Goal: Task Accomplishment & Management: Manage account settings

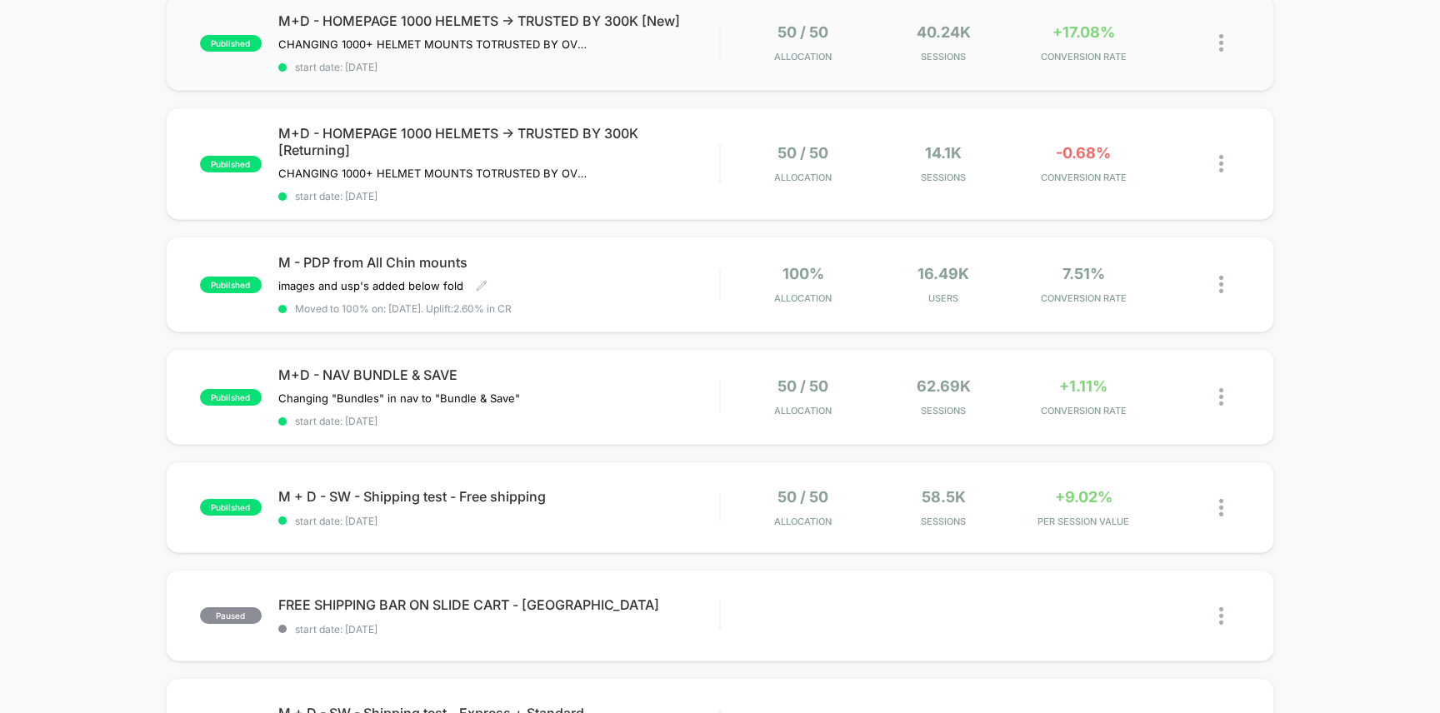
scroll to position [323, 0]
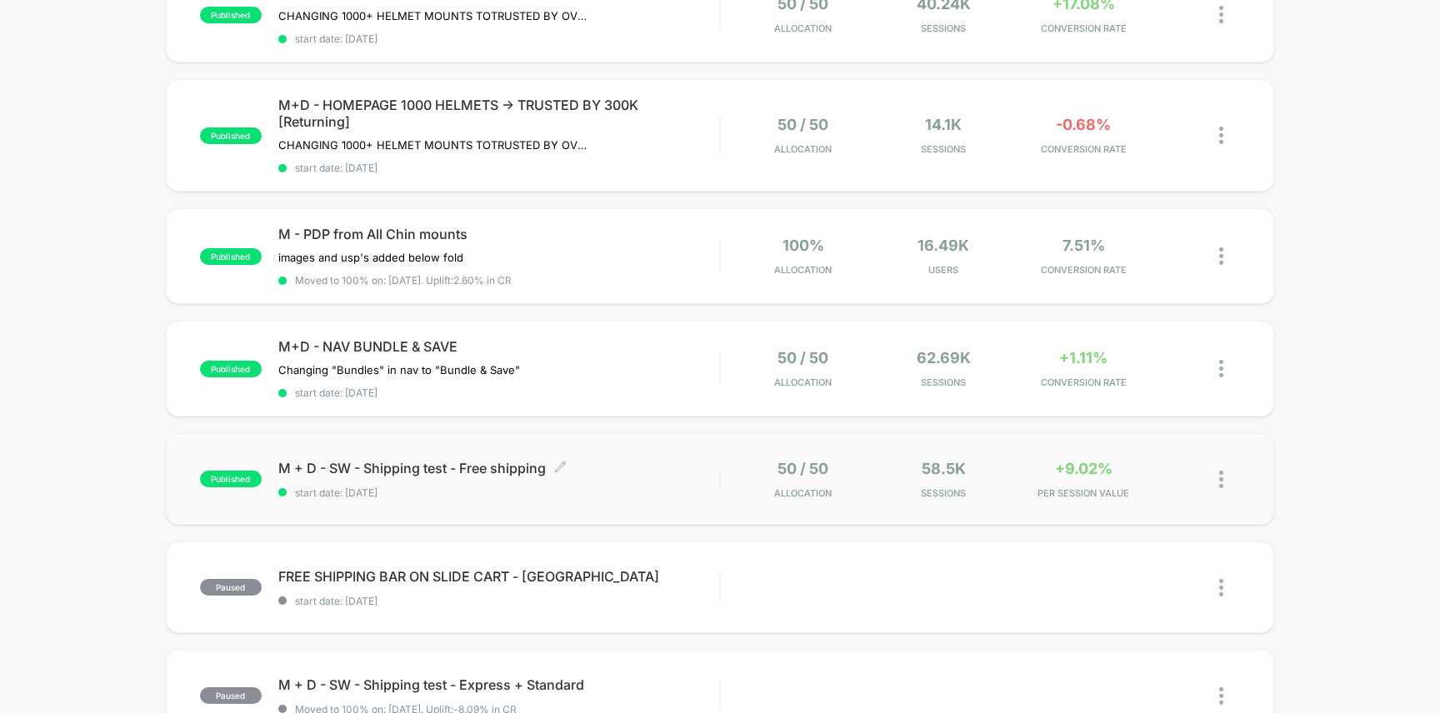
click at [666, 467] on span "M + D - SW - Shipping test - Free shipping Click to edit experience details" at bounding box center [499, 468] width 442 height 17
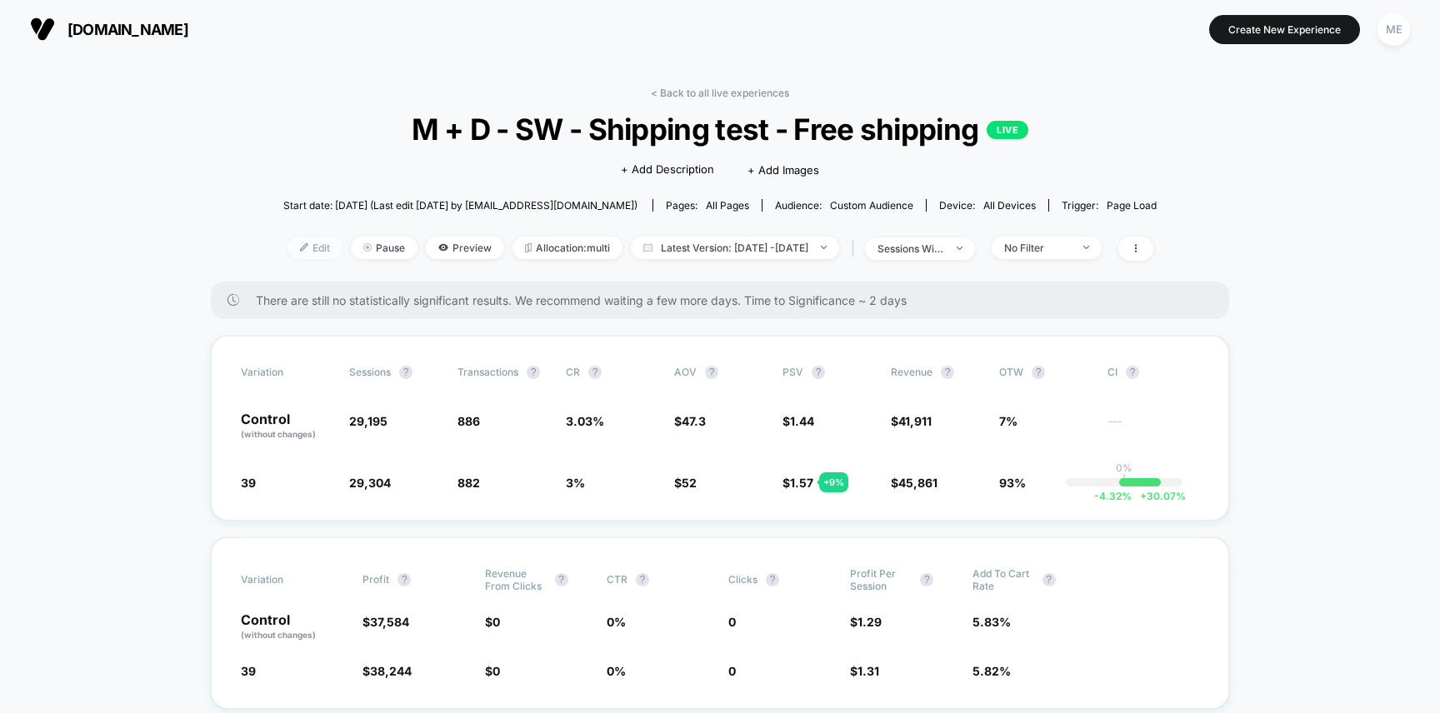
click at [295, 247] on span "Edit" at bounding box center [314, 248] width 55 height 22
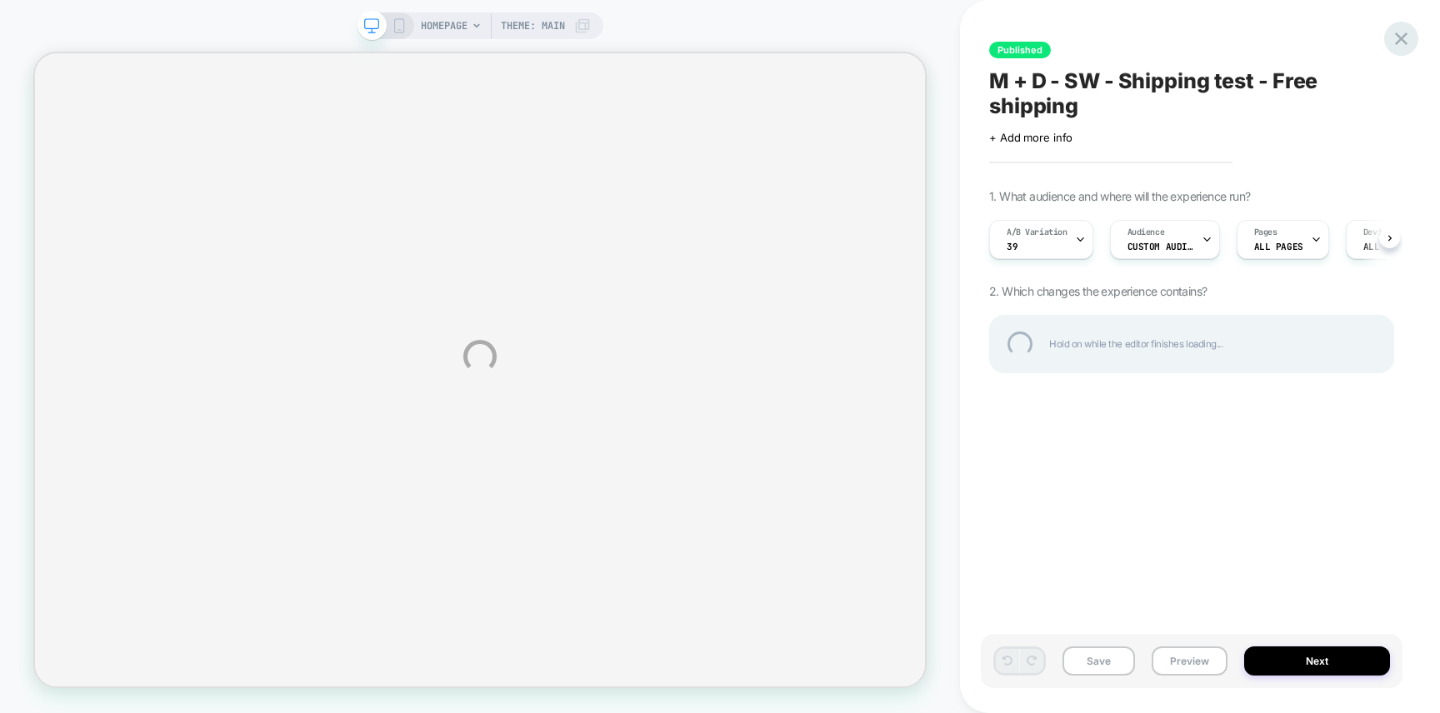
click at [1399, 43] on div at bounding box center [1401, 39] width 34 height 34
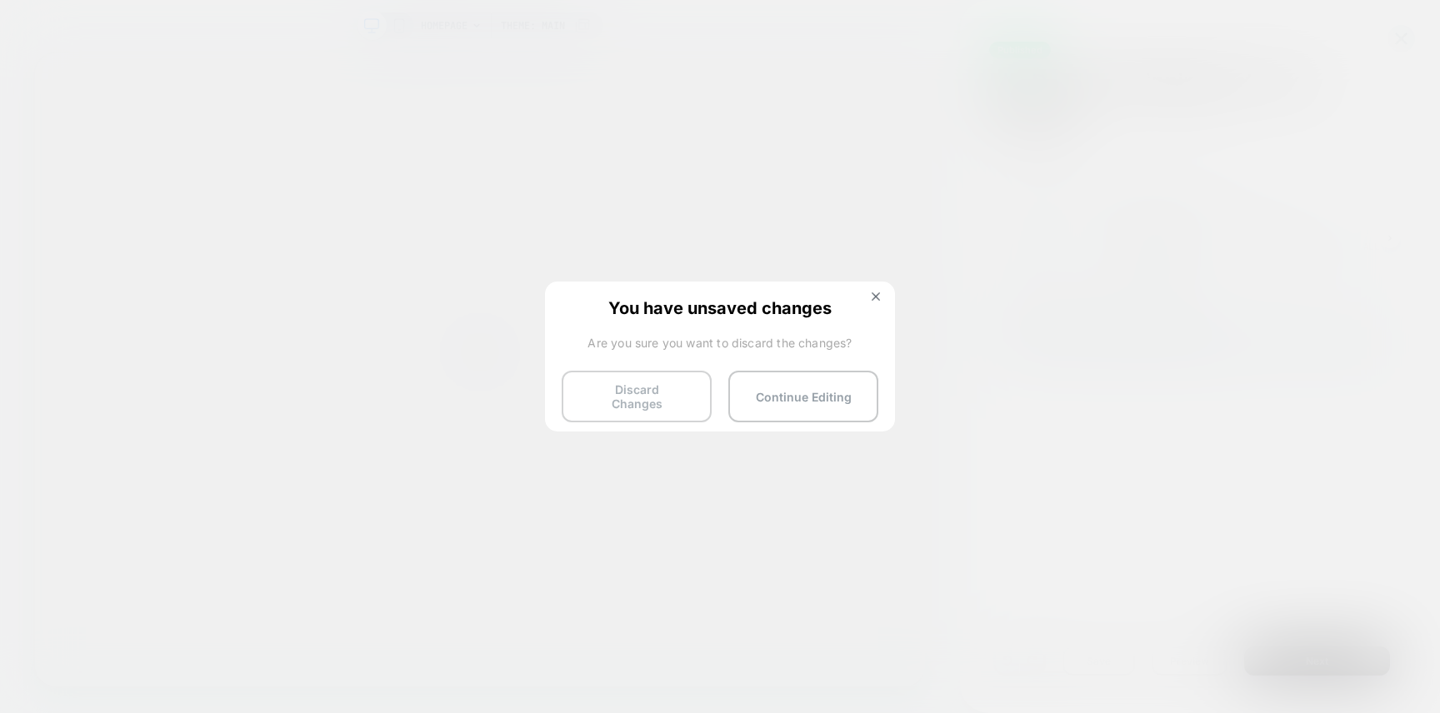
click at [624, 395] on button "Discard Changes" at bounding box center [637, 397] width 150 height 52
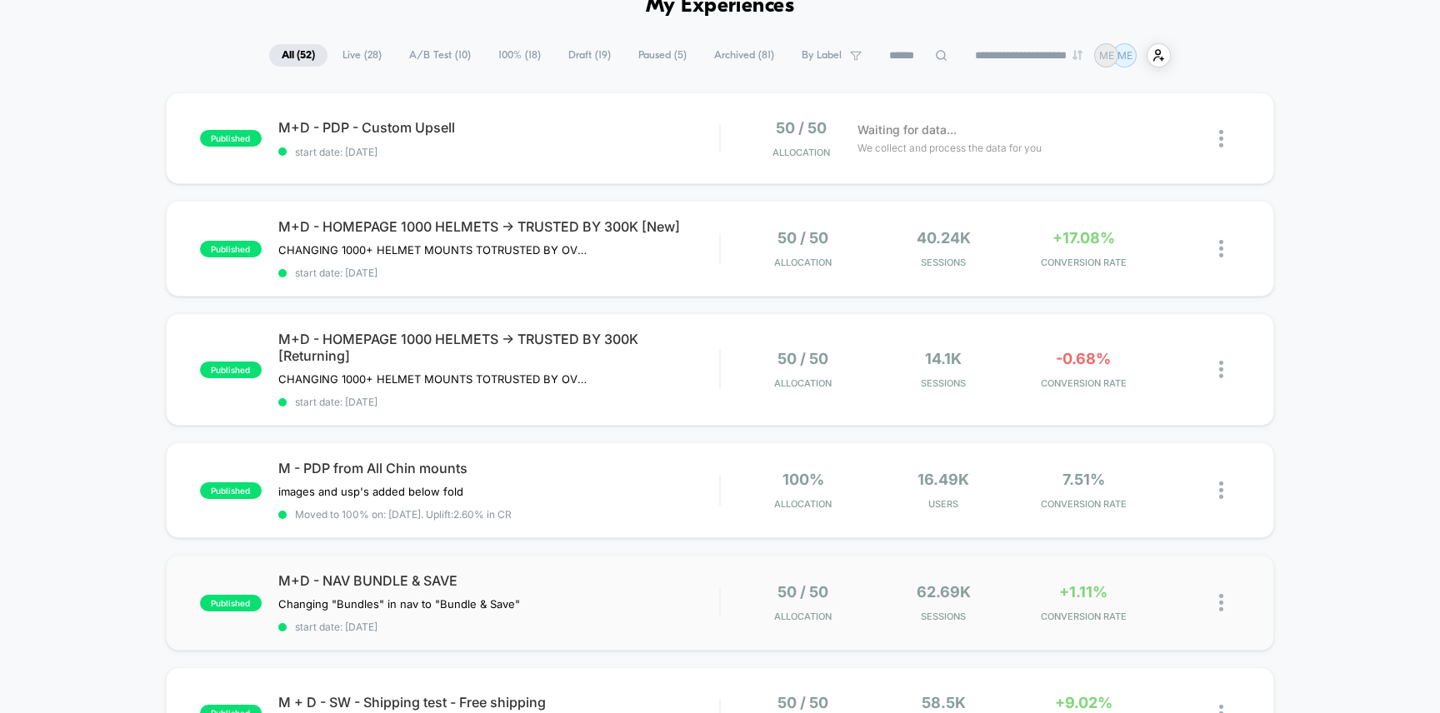
scroll to position [202, 0]
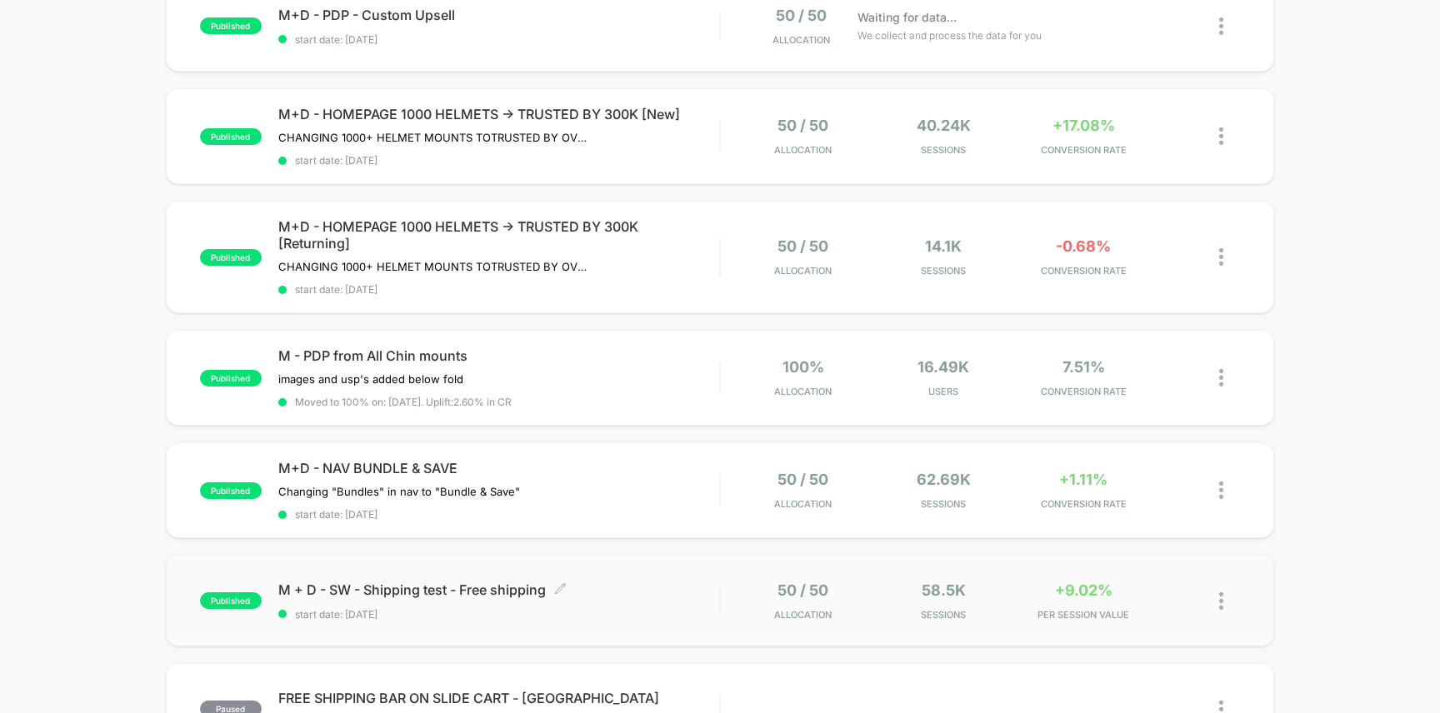
click at [629, 592] on span "M + D - SW - Shipping test - Free shipping Click to edit experience details" at bounding box center [499, 590] width 442 height 17
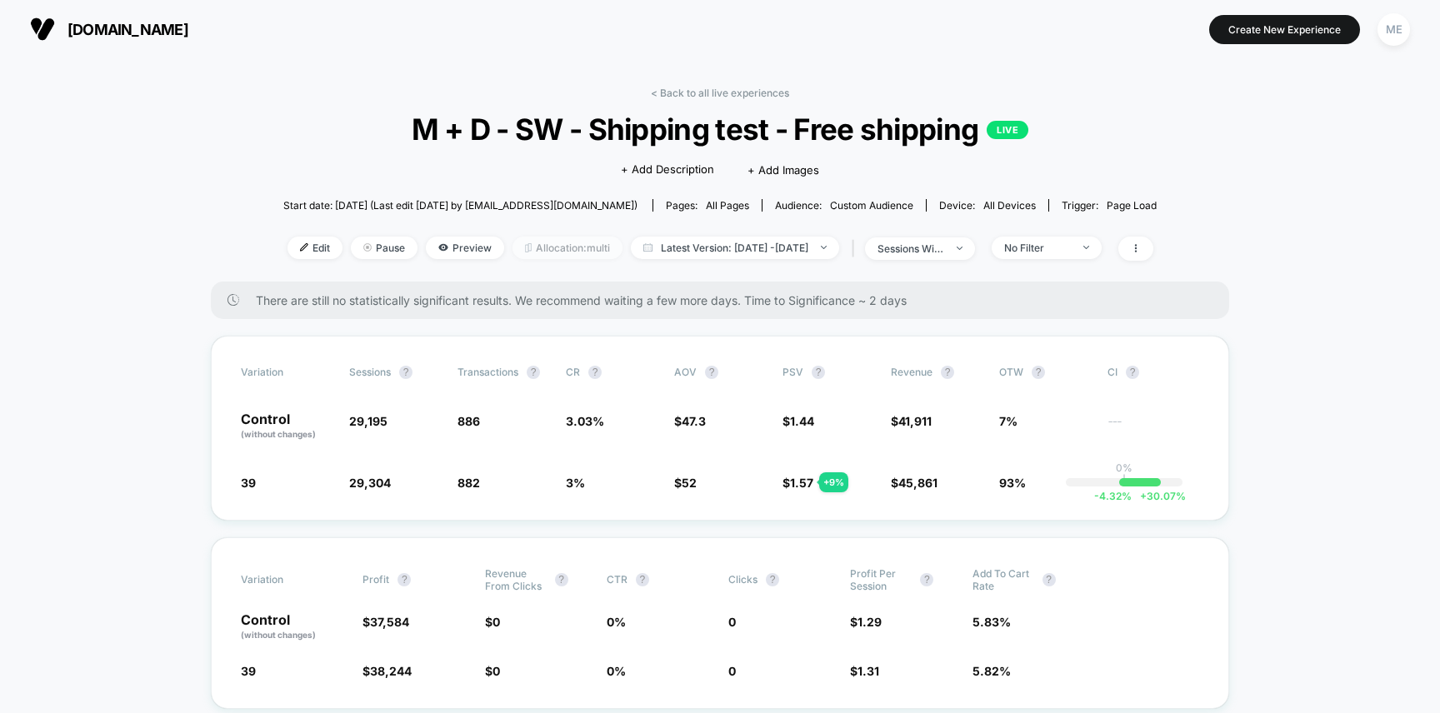
click at [528, 251] on span "Allocation: multi" at bounding box center [567, 248] width 110 height 22
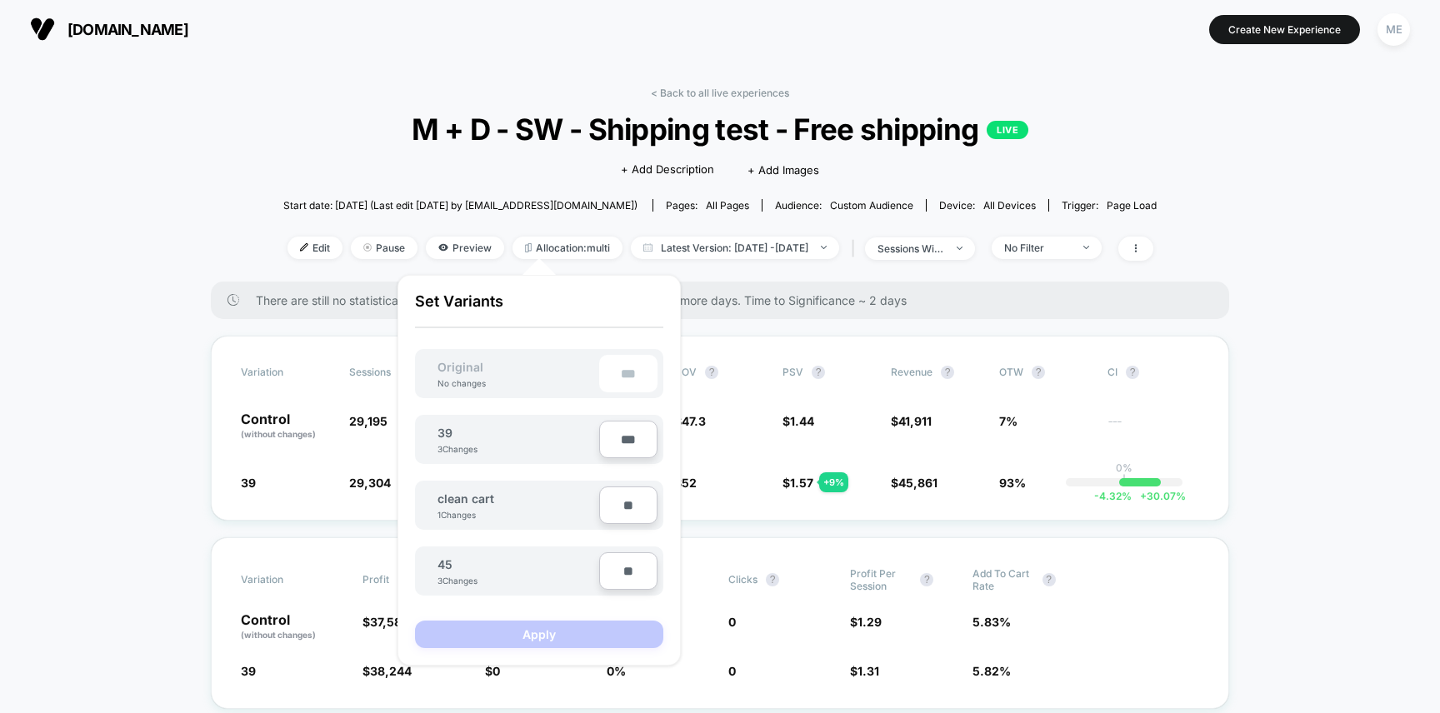
click at [621, 559] on input "**" at bounding box center [628, 570] width 58 height 37
type input "***"
type input "**"
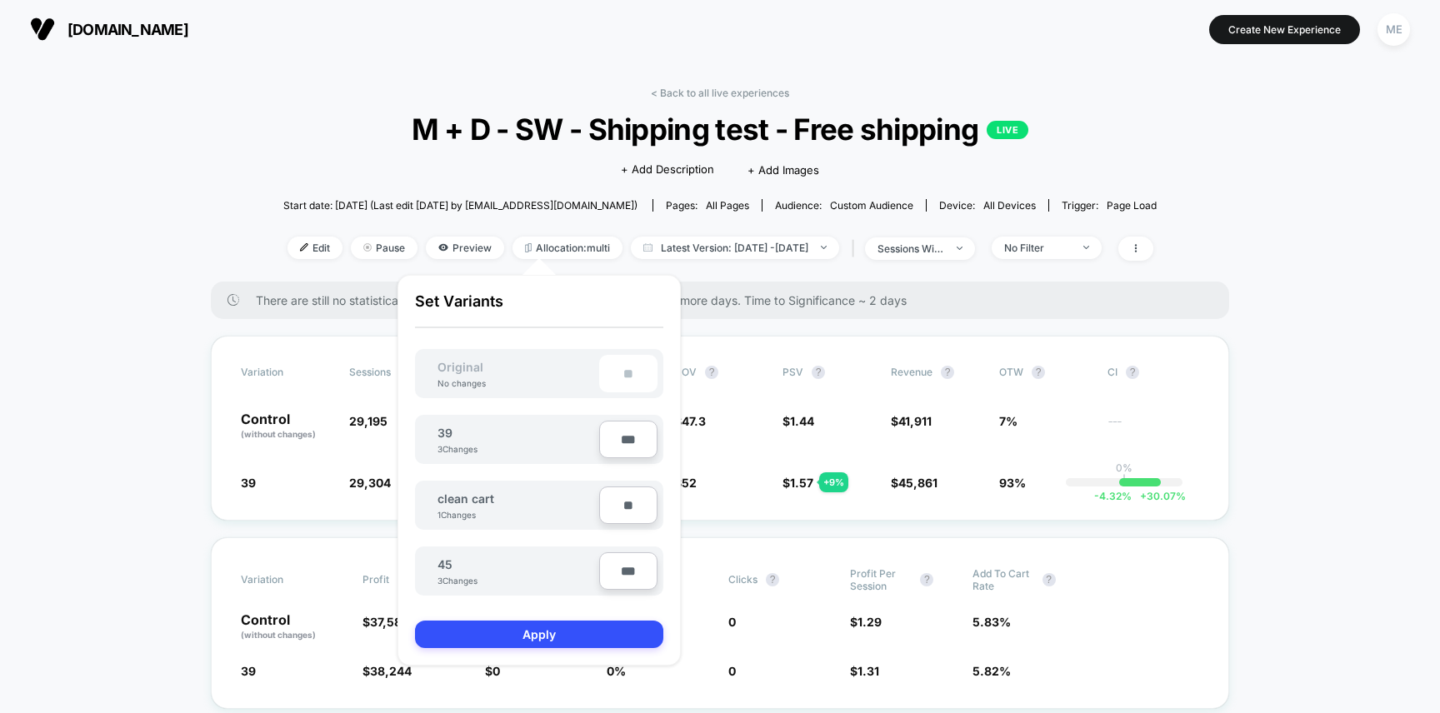
type input "***"
click at [617, 474] on div "39 3 Changes *** clean cart 1 Changes ** 45 3 Changes ***" at bounding box center [539, 496] width 248 height 197
click at [552, 633] on button "Apply" at bounding box center [539, 634] width 248 height 27
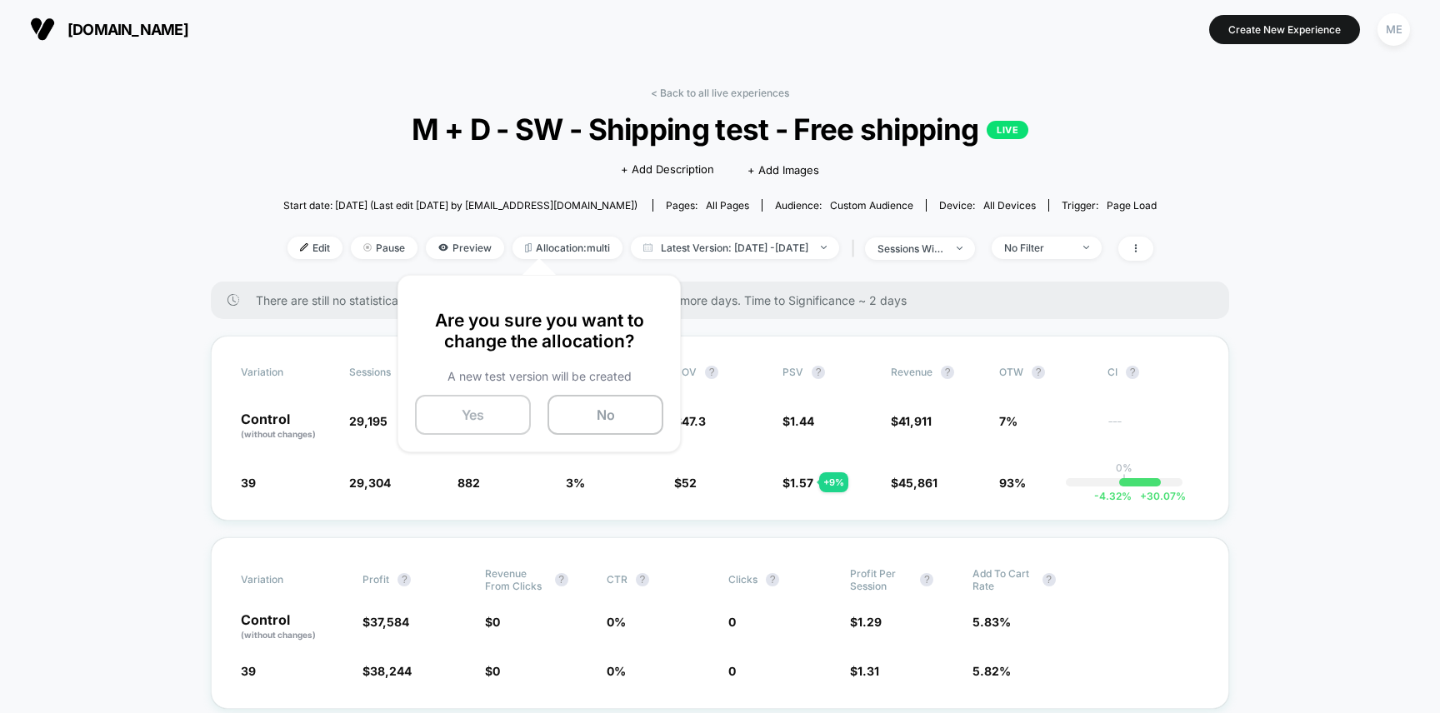
click at [481, 415] on button "Yes" at bounding box center [473, 415] width 116 height 40
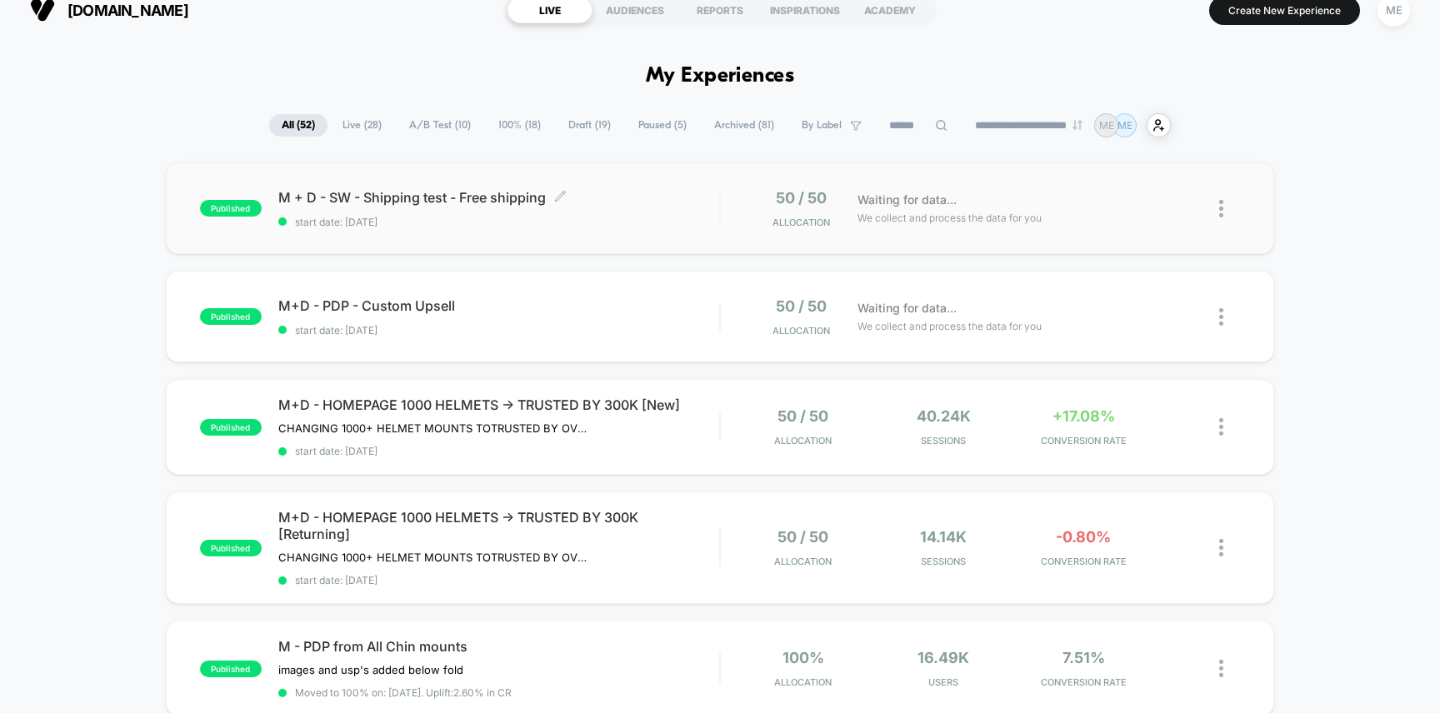
scroll to position [255, 0]
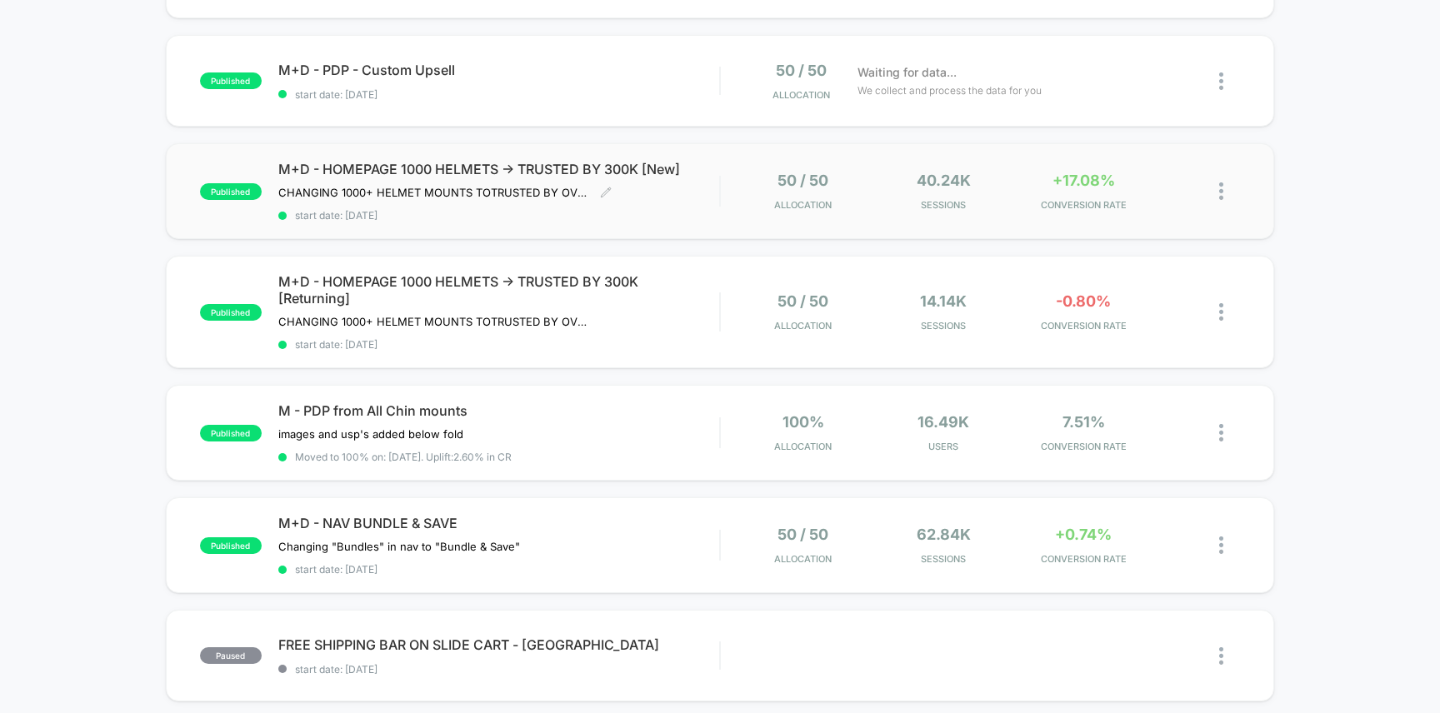
click at [692, 209] on span "start date: [DATE]" at bounding box center [499, 215] width 442 height 12
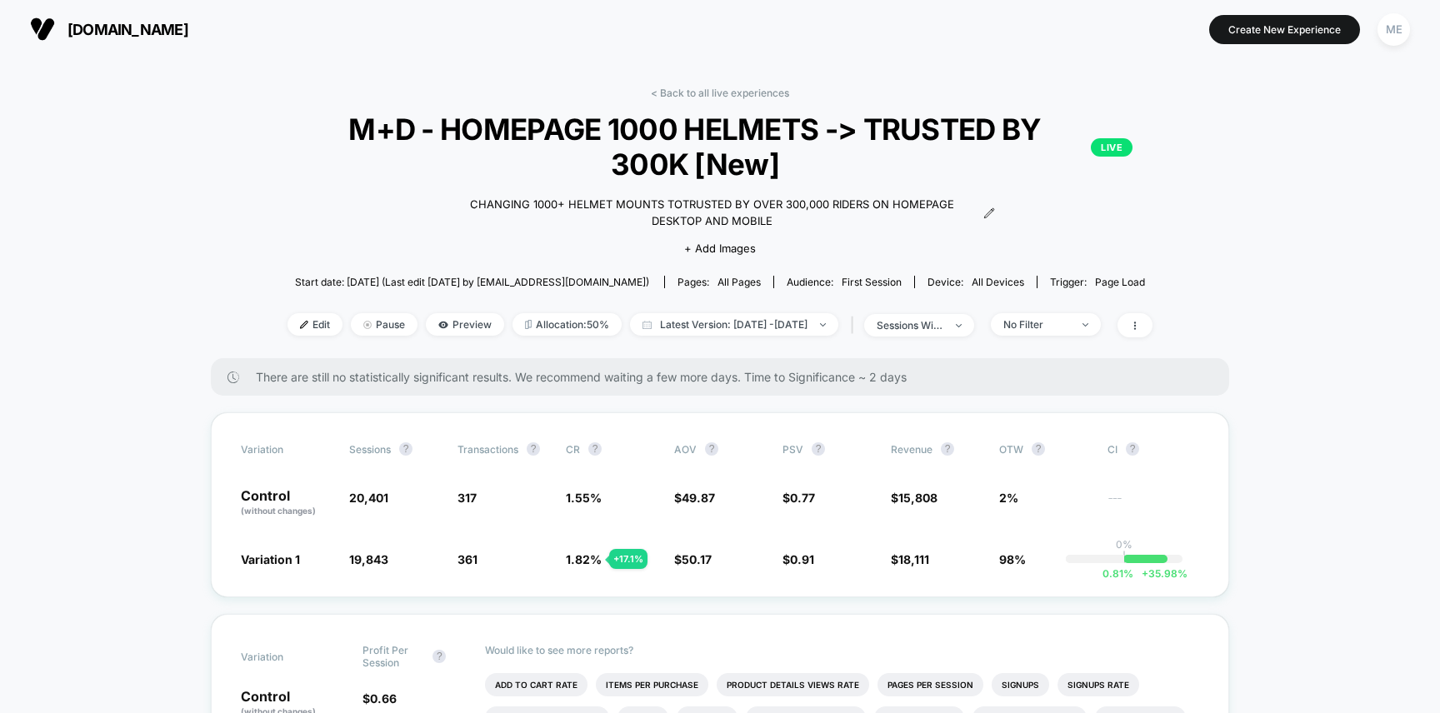
click at [141, 30] on span "[DOMAIN_NAME]" at bounding box center [127, 29] width 121 height 17
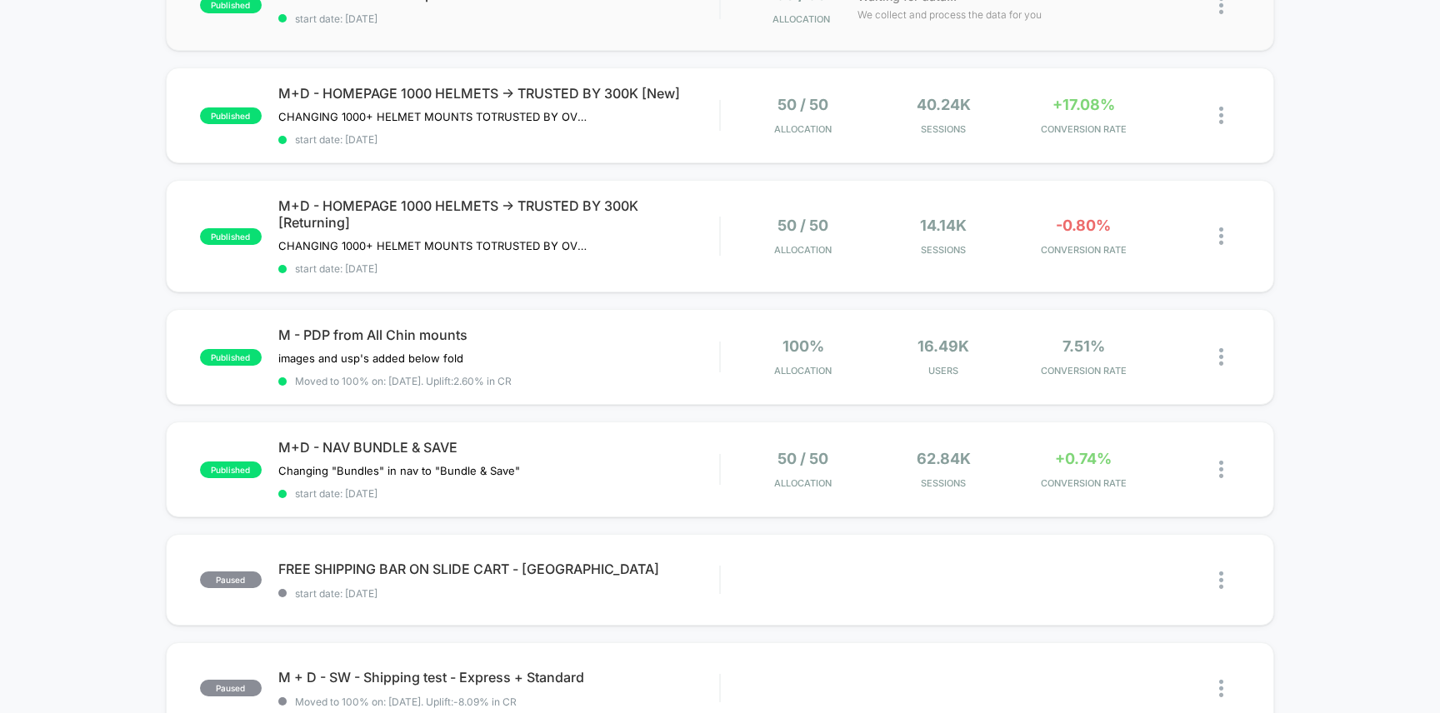
scroll to position [387, 0]
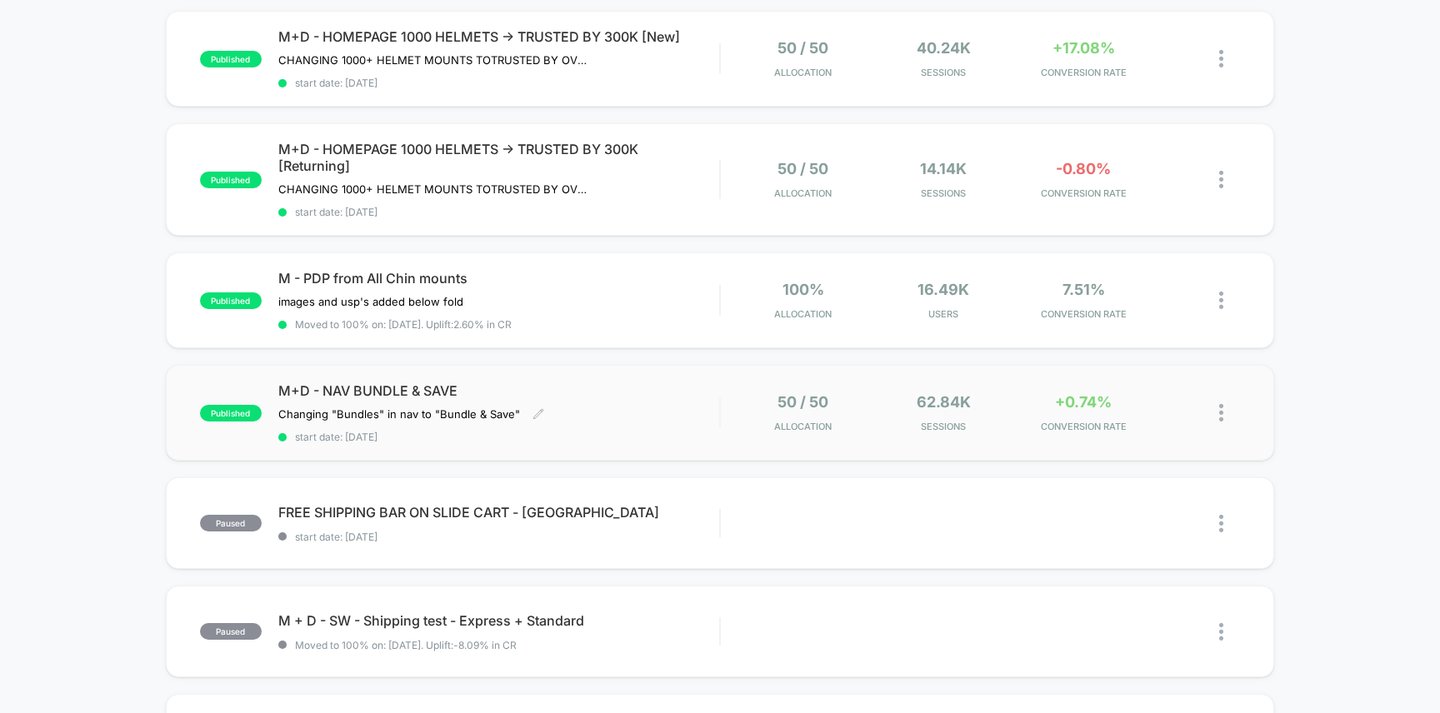
click at [672, 412] on div "M+D - NAV BUNDLE & SAVE Changing "Bundles" in nav to "Bundle & Save" Click to e…" at bounding box center [499, 412] width 442 height 61
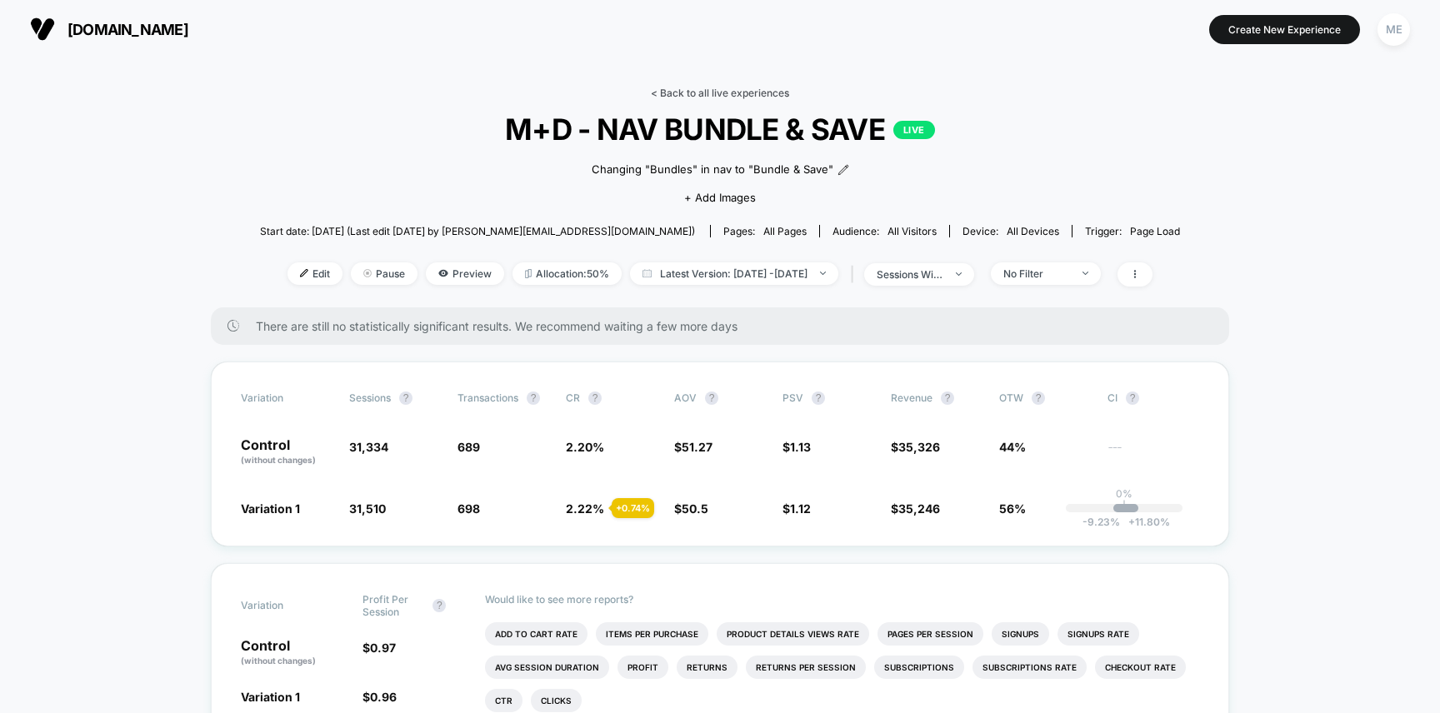
click at [696, 94] on link "< Back to all live experiences" at bounding box center [720, 93] width 138 height 12
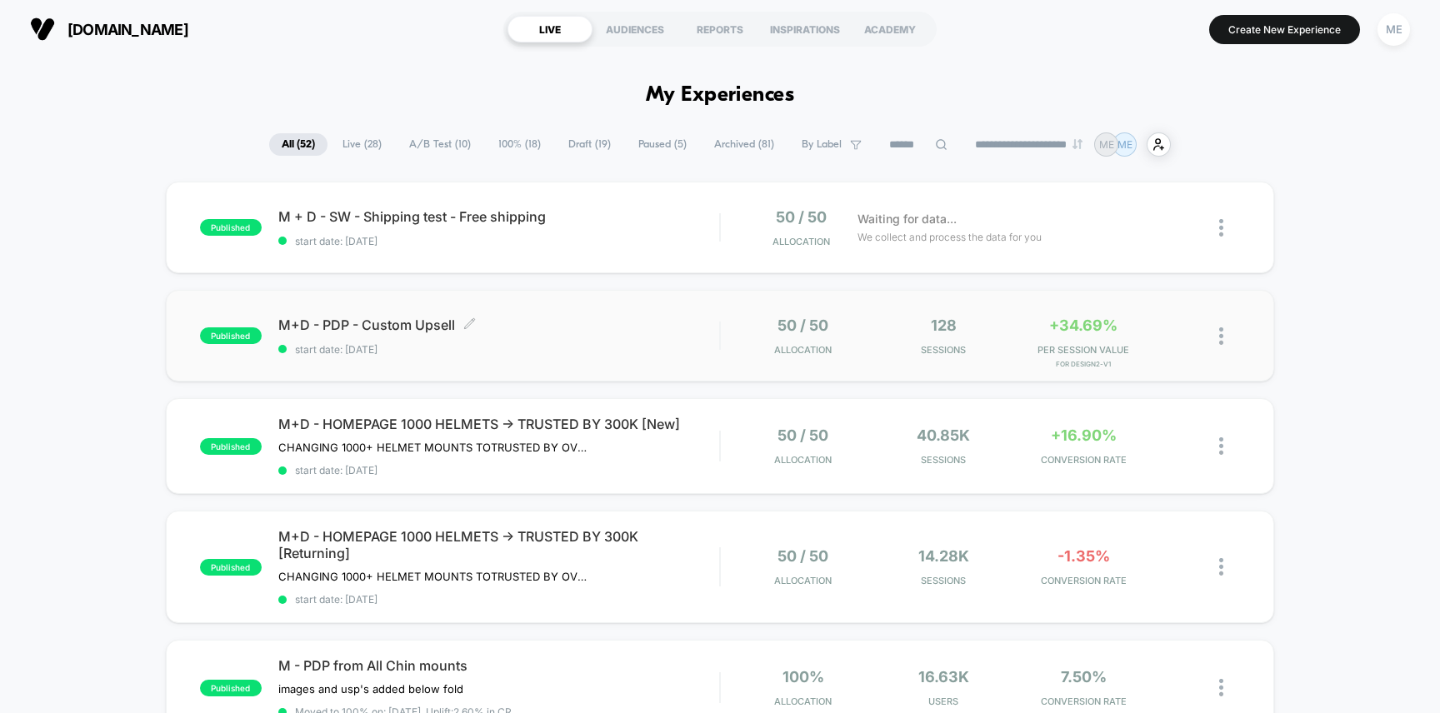
click at [578, 332] on span "M+D - PDP - Custom Upsell Click to edit experience details" at bounding box center [499, 325] width 442 height 17
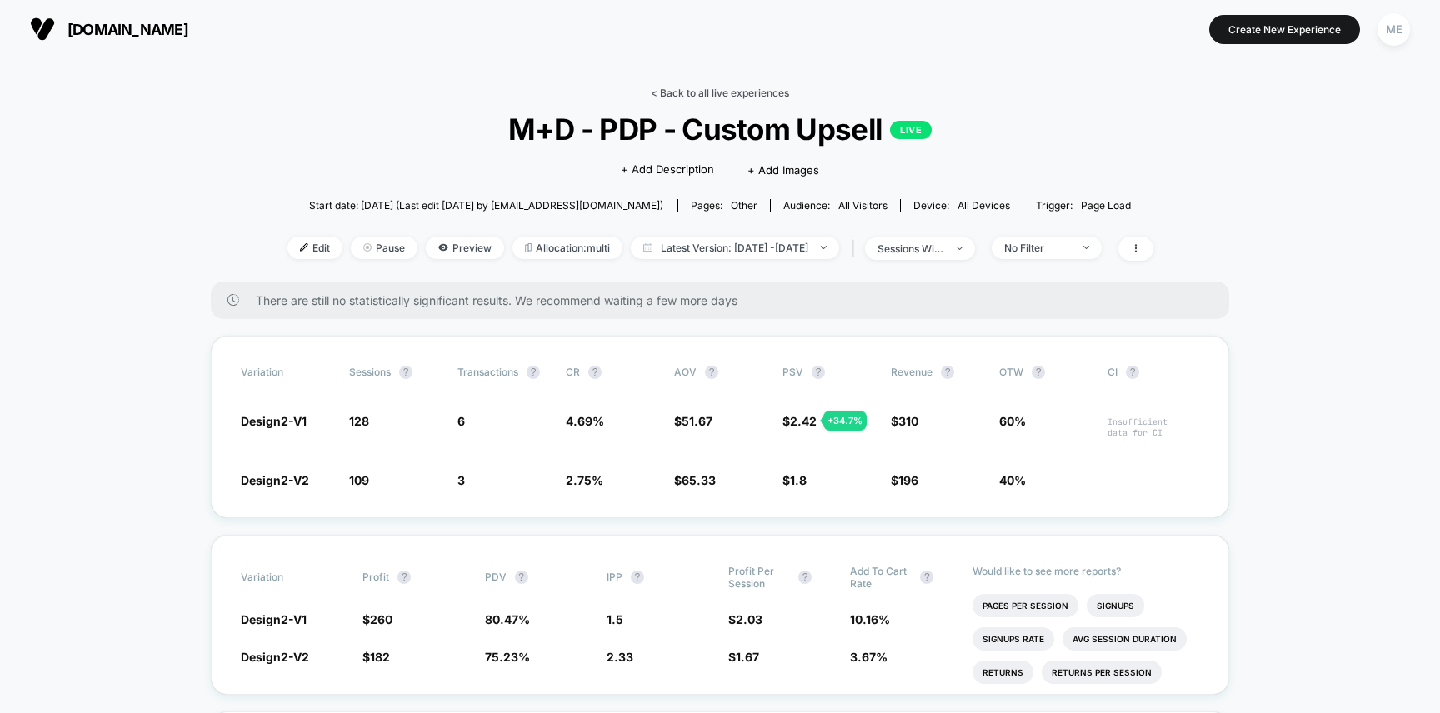
click at [681, 92] on link "< Back to all live experiences" at bounding box center [720, 93] width 138 height 12
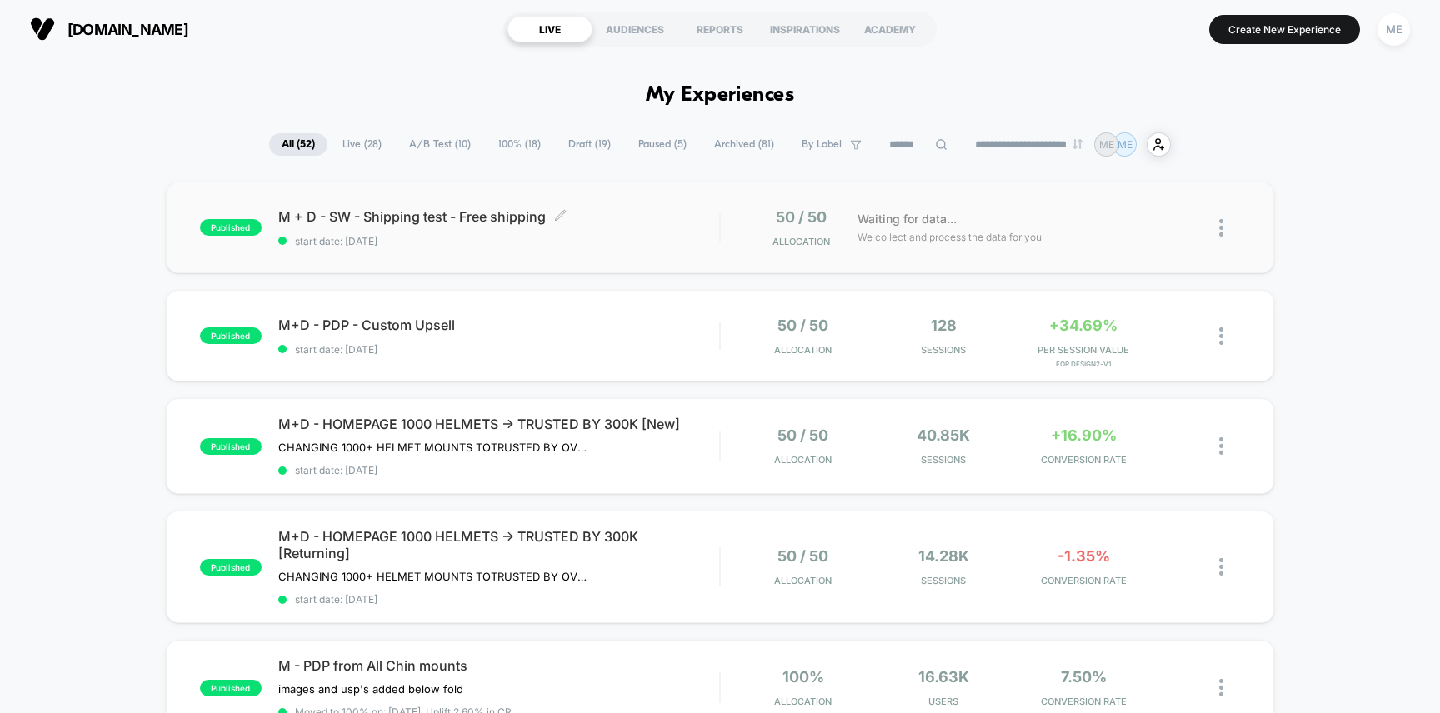
click at [623, 227] on div "M + D - SW - Shipping test - Free shipping Click to edit experience details Cli…" at bounding box center [499, 227] width 442 height 39
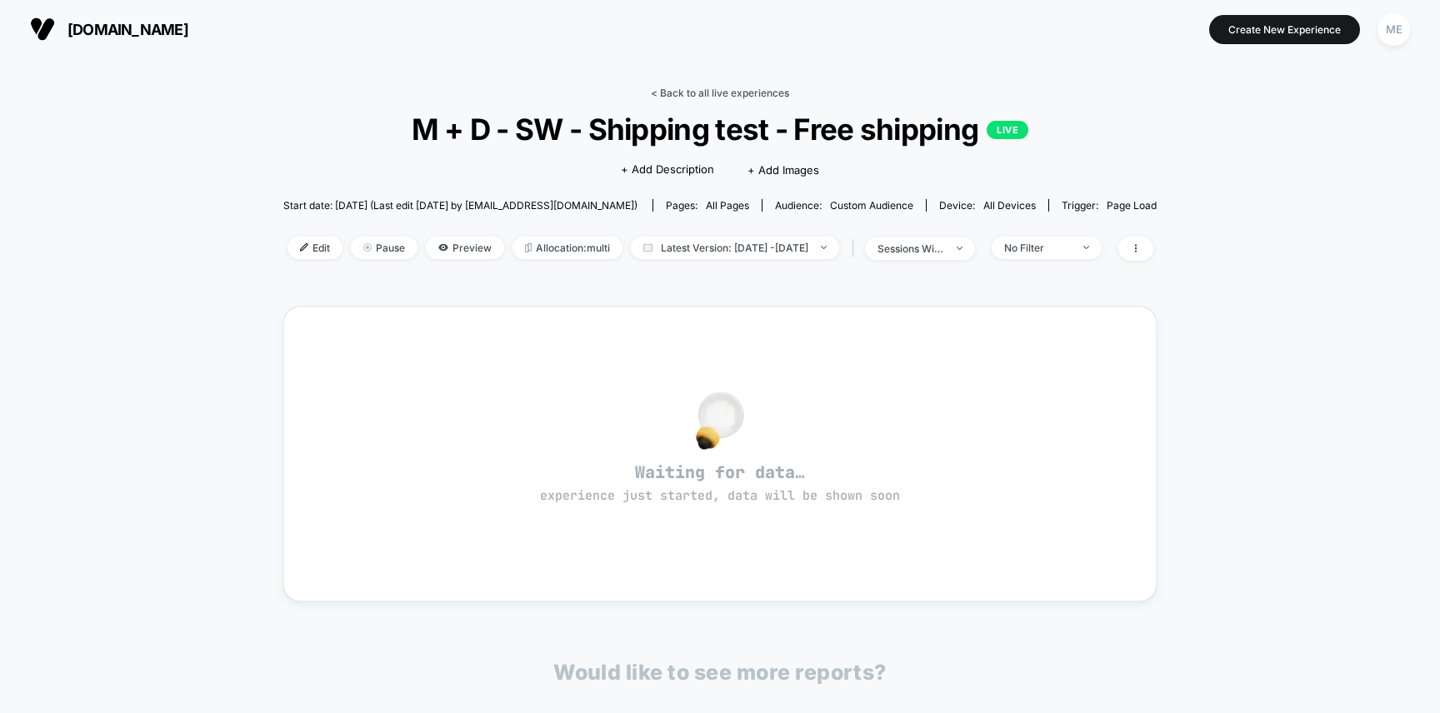
click at [683, 88] on link "< Back to all live experiences" at bounding box center [720, 93] width 138 height 12
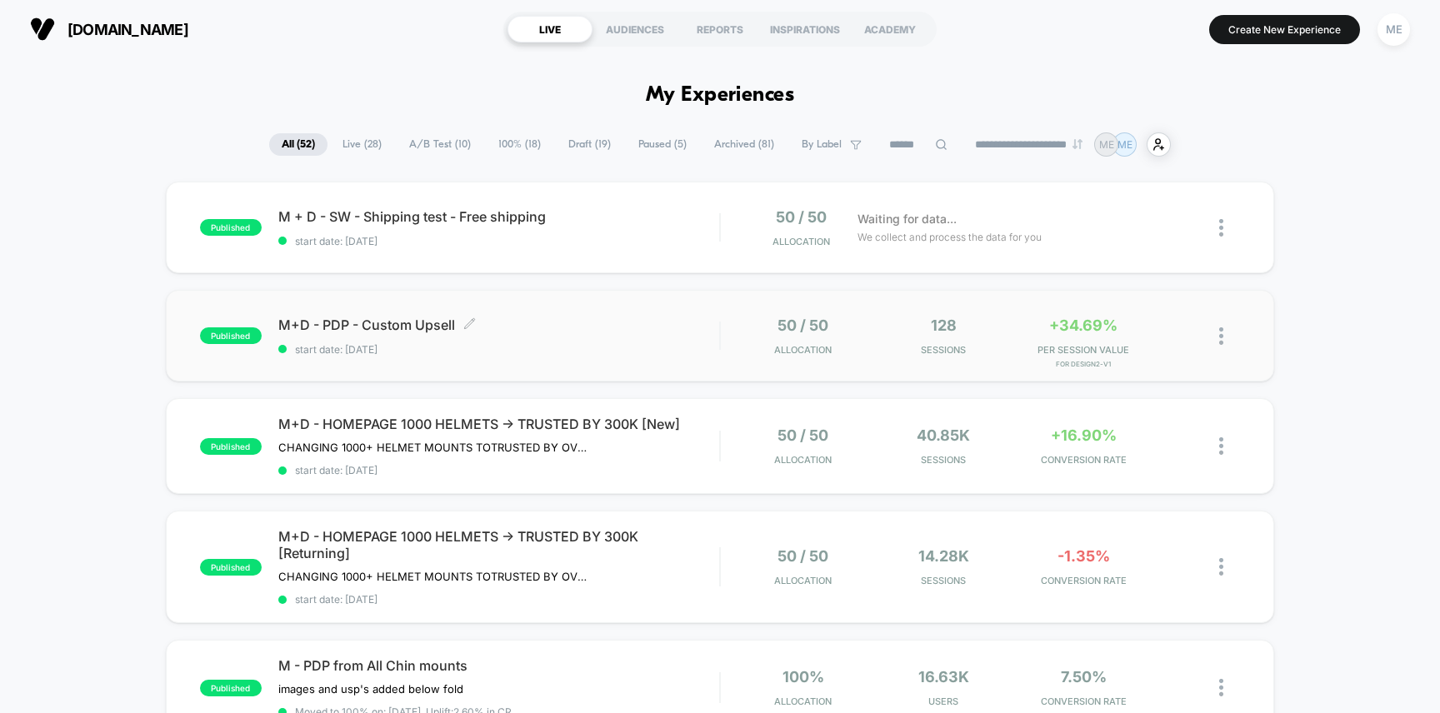
click at [684, 334] on div "M+D - PDP - Custom Upsell Click to edit experience details Click to edit experi…" at bounding box center [499, 336] width 442 height 39
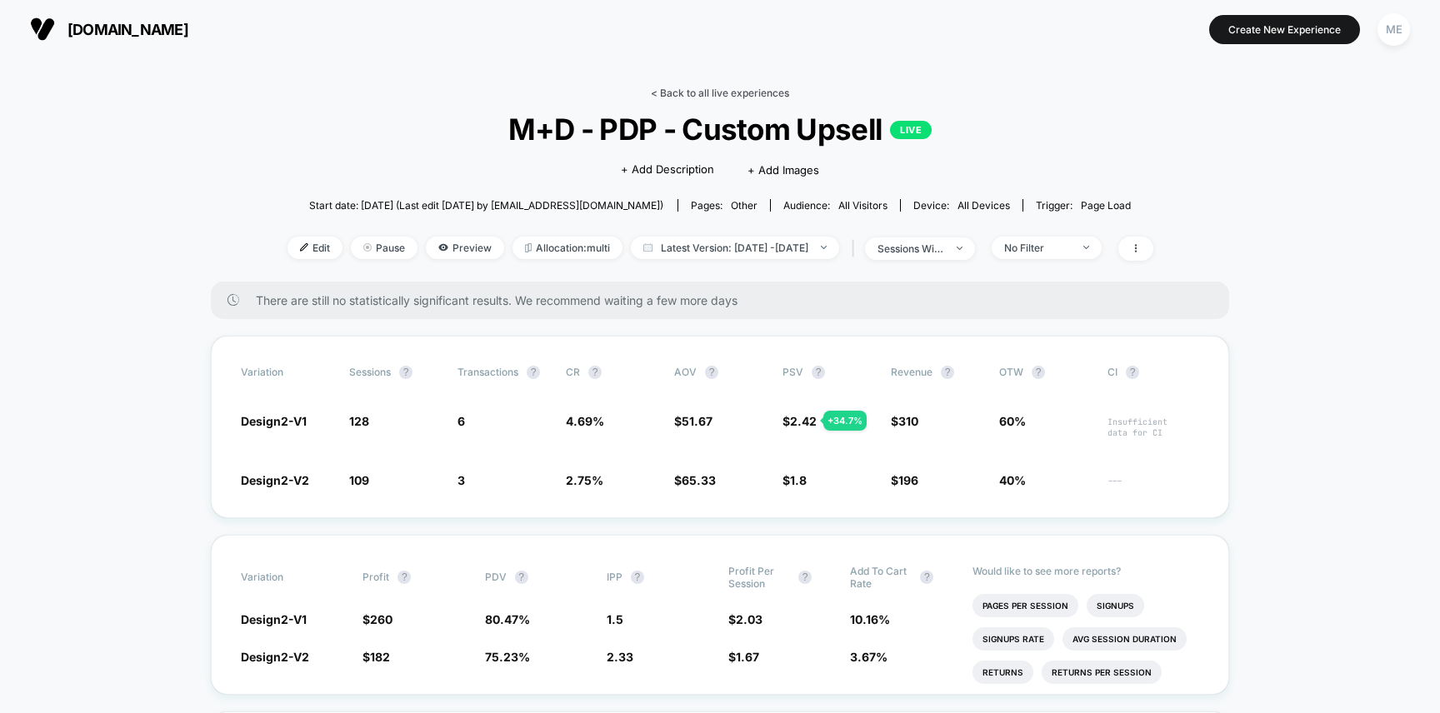
click at [708, 91] on link "< Back to all live experiences" at bounding box center [720, 93] width 138 height 12
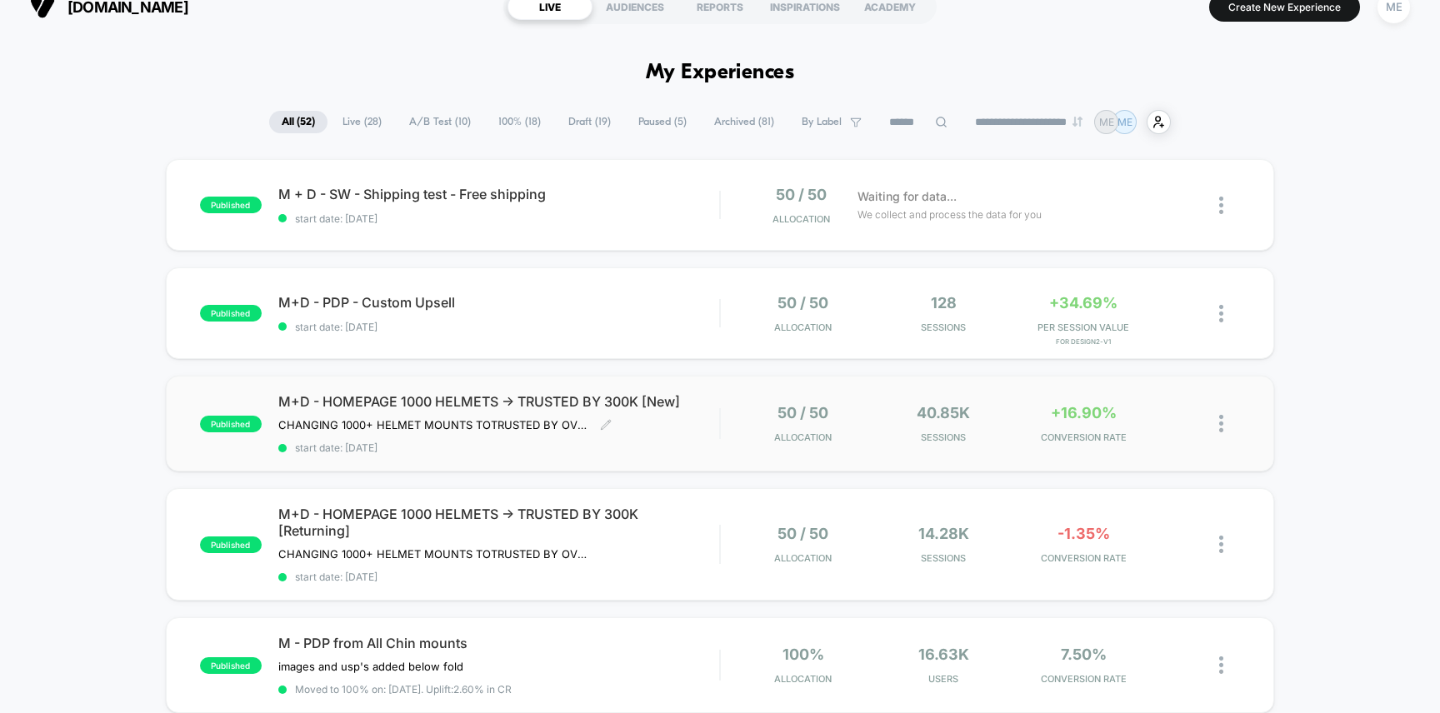
scroll to position [47, 0]
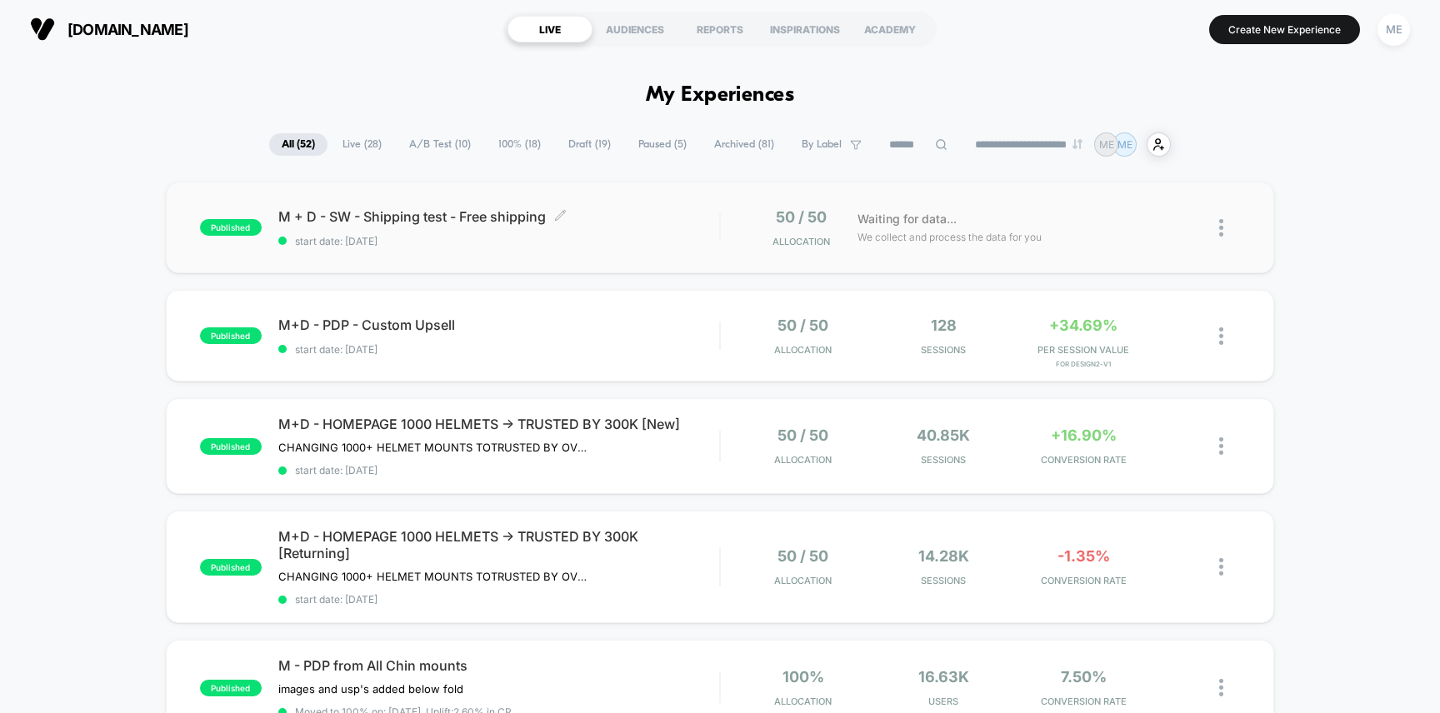
click at [611, 227] on div "M + D - SW - Shipping test - Free shipping Click to edit experience details Cli…" at bounding box center [499, 227] width 442 height 39
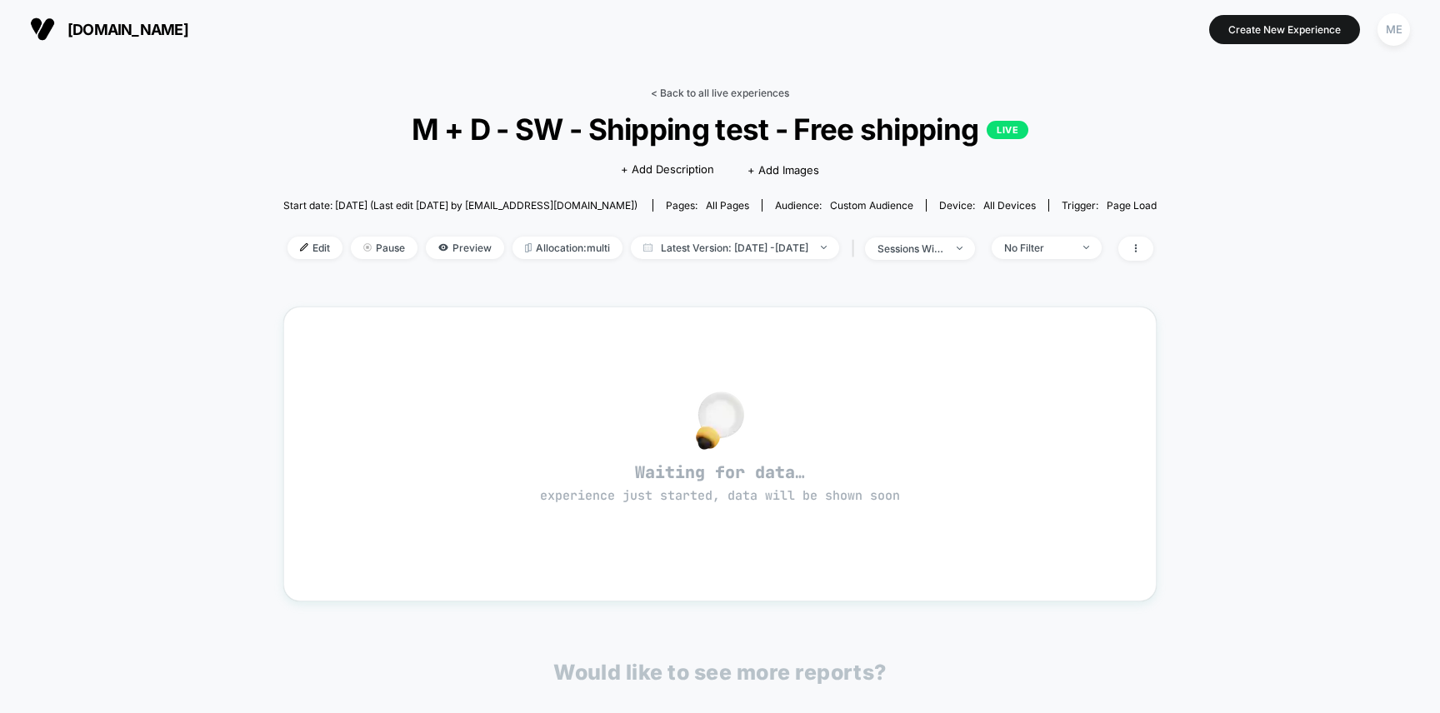
click at [688, 87] on link "< Back to all live experiences" at bounding box center [720, 93] width 138 height 12
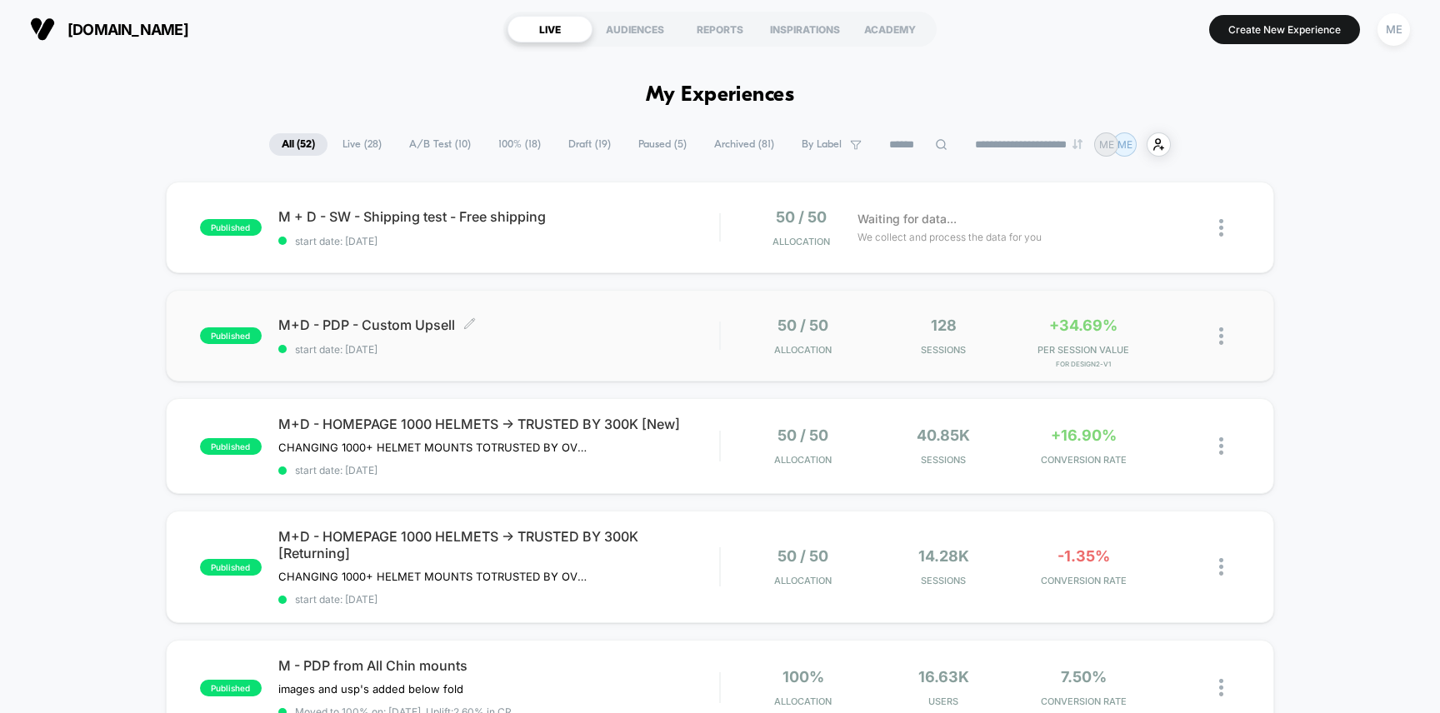
click at [693, 341] on div "M+D - PDP - Custom Upsell Click to edit experience details Click to edit experi…" at bounding box center [499, 336] width 442 height 39
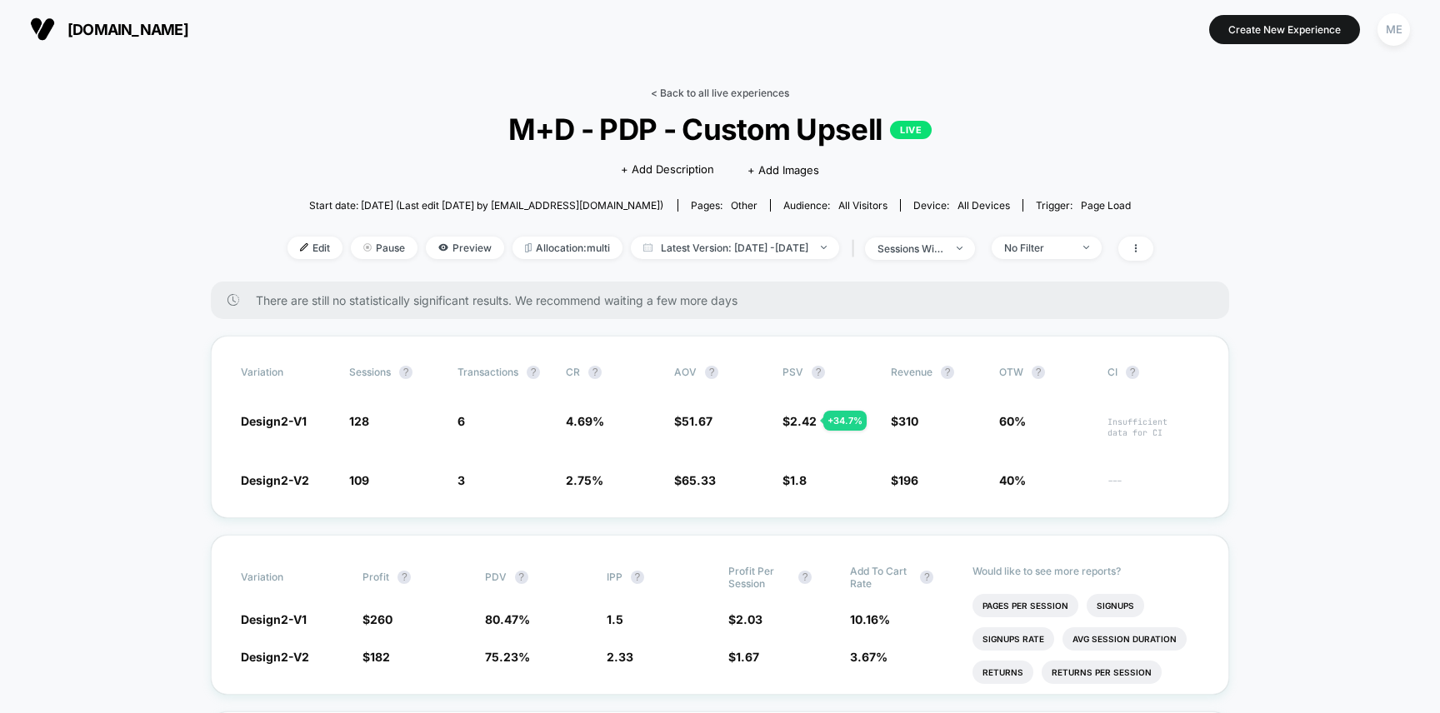
click at [729, 94] on link "< Back to all live experiences" at bounding box center [720, 93] width 138 height 12
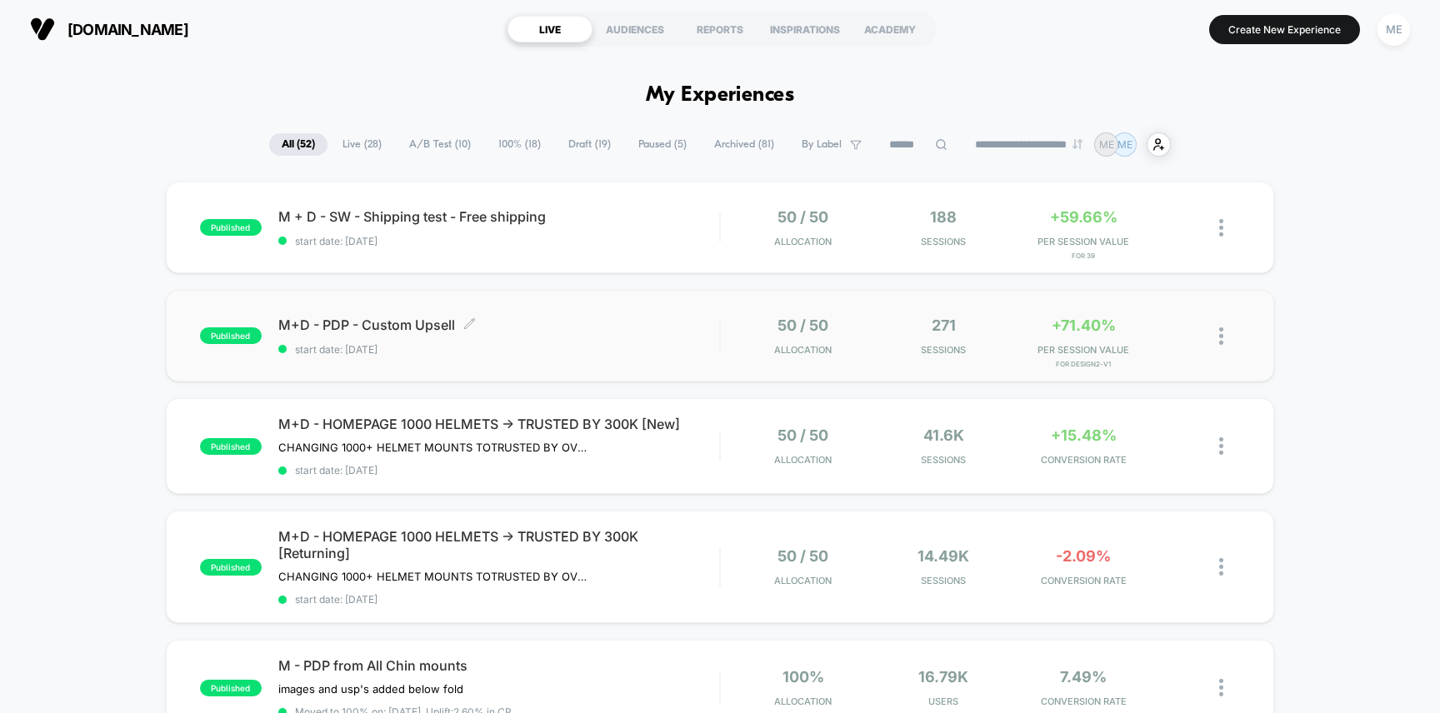
click at [631, 343] on span "start date: [DATE]" at bounding box center [499, 349] width 442 height 12
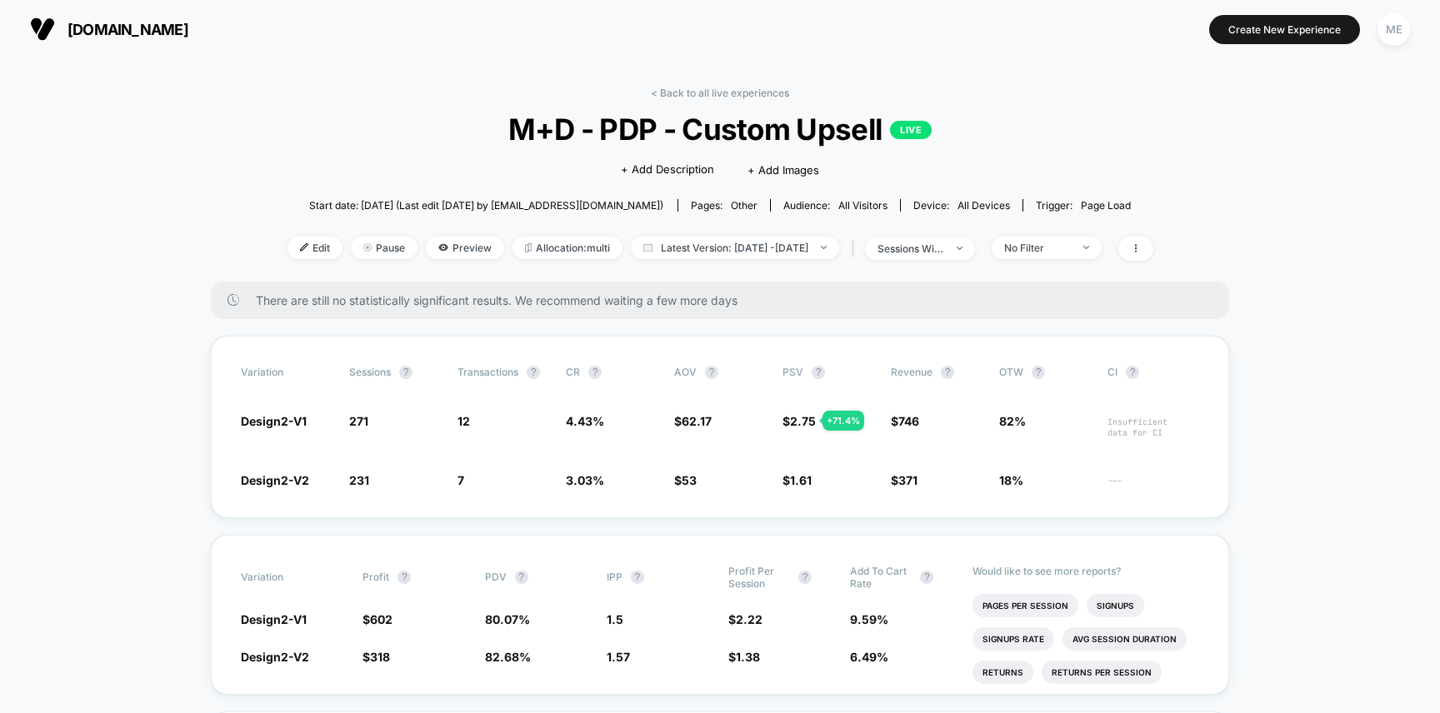
scroll to position [23, 0]
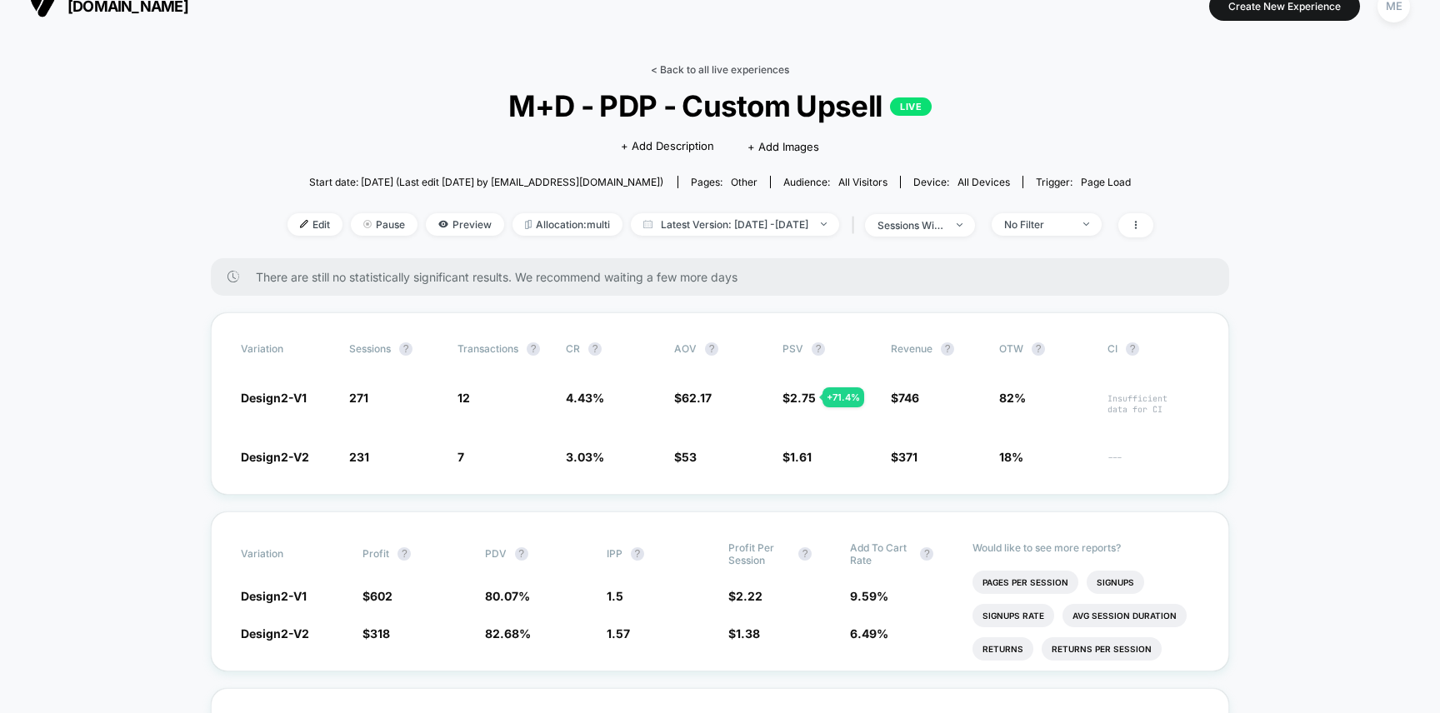
click at [684, 68] on link "< Back to all live experiences" at bounding box center [720, 69] width 138 height 12
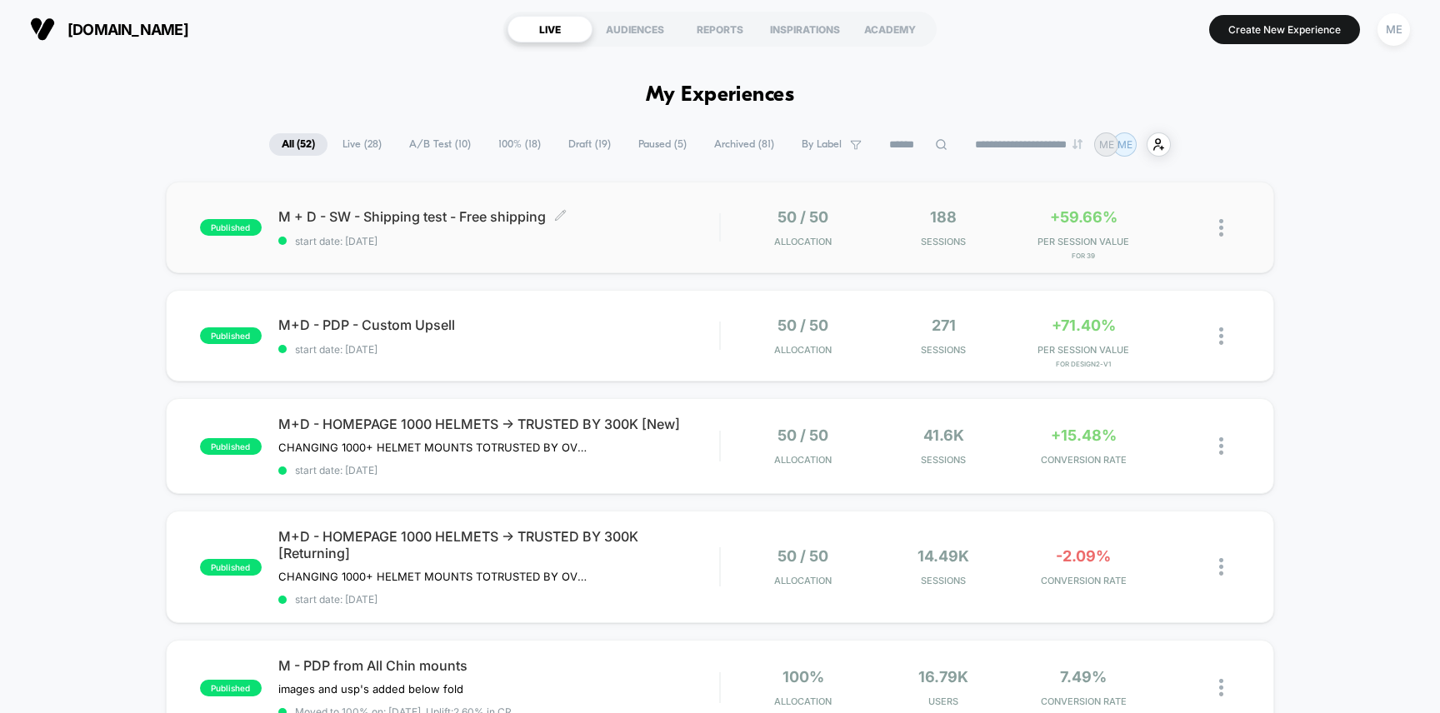
click at [607, 224] on span "M + D - SW - Shipping test - Free shipping Click to edit experience details" at bounding box center [499, 216] width 442 height 17
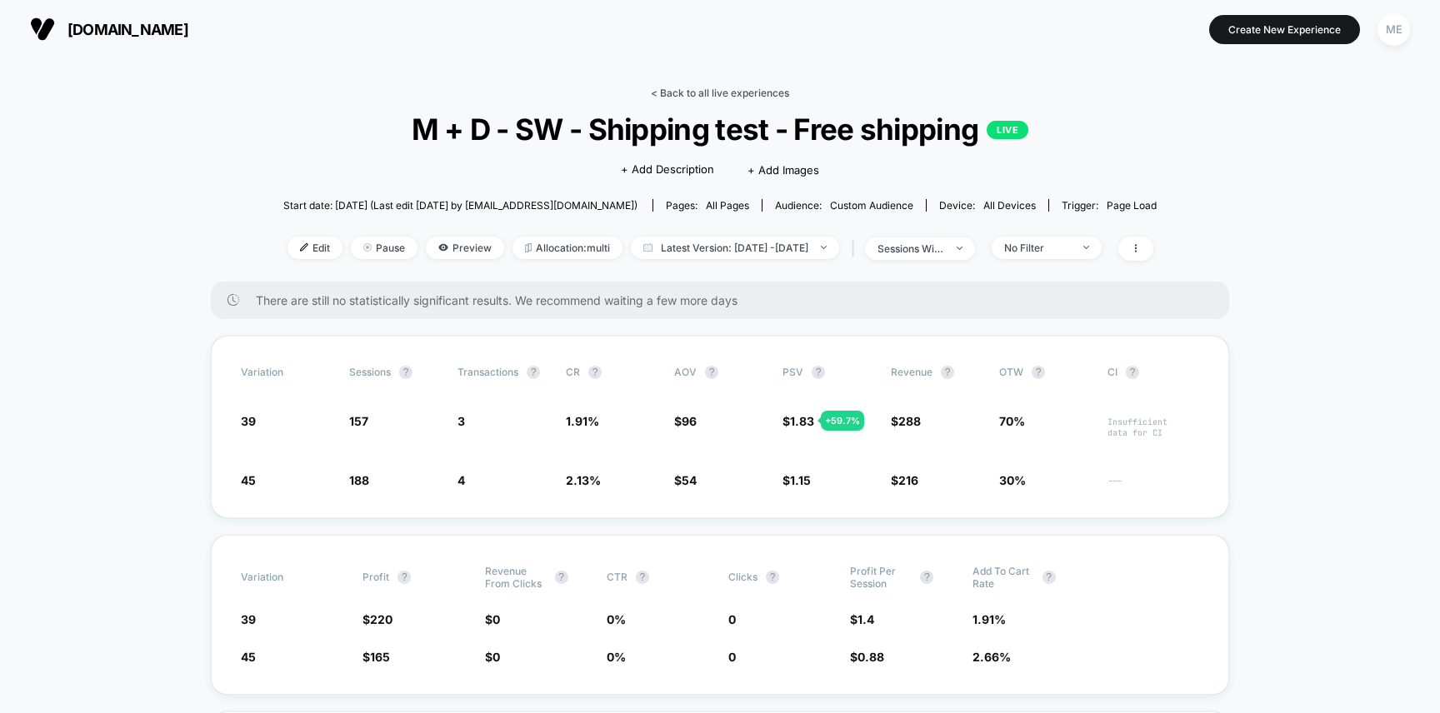
click at [686, 92] on link "< Back to all live experiences" at bounding box center [720, 93] width 138 height 12
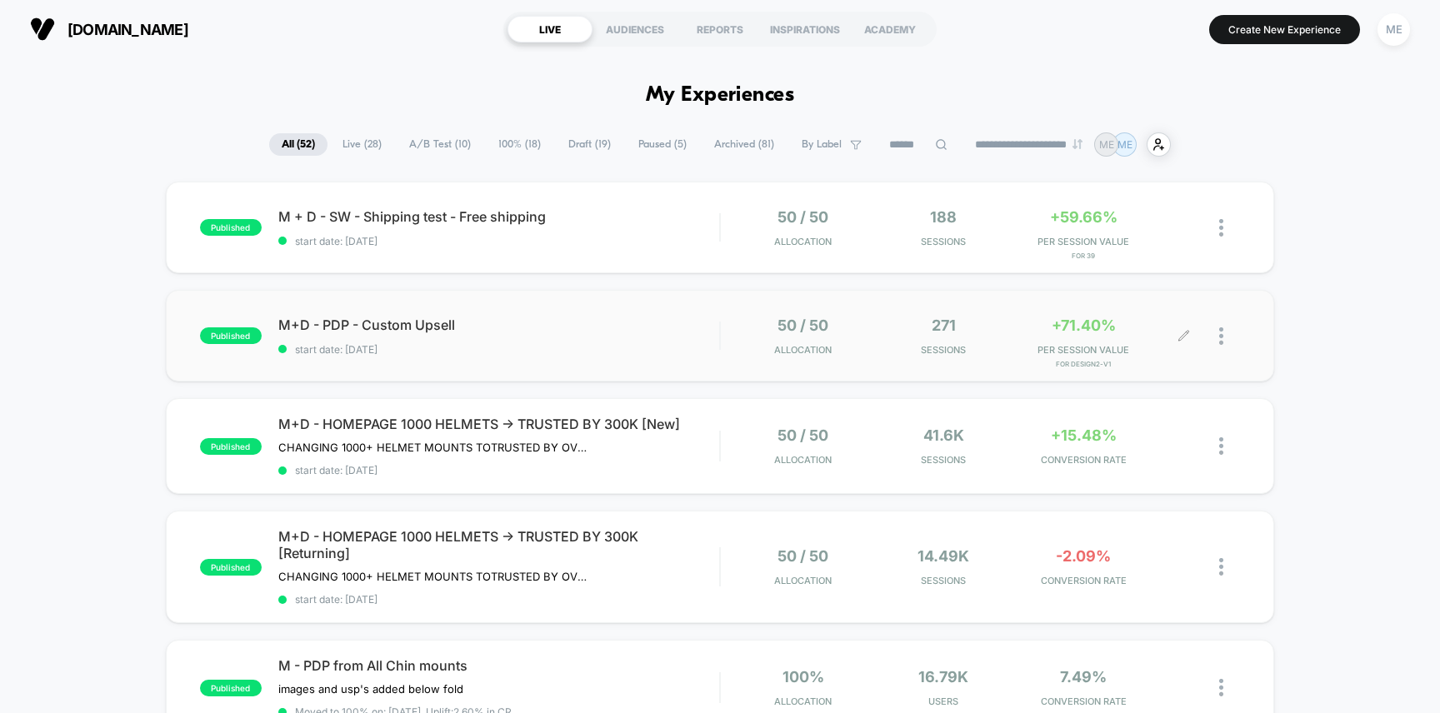
click at [1018, 332] on div "+71.40% PER SESSION VALUE for Design2-V1" at bounding box center [1083, 336] width 132 height 39
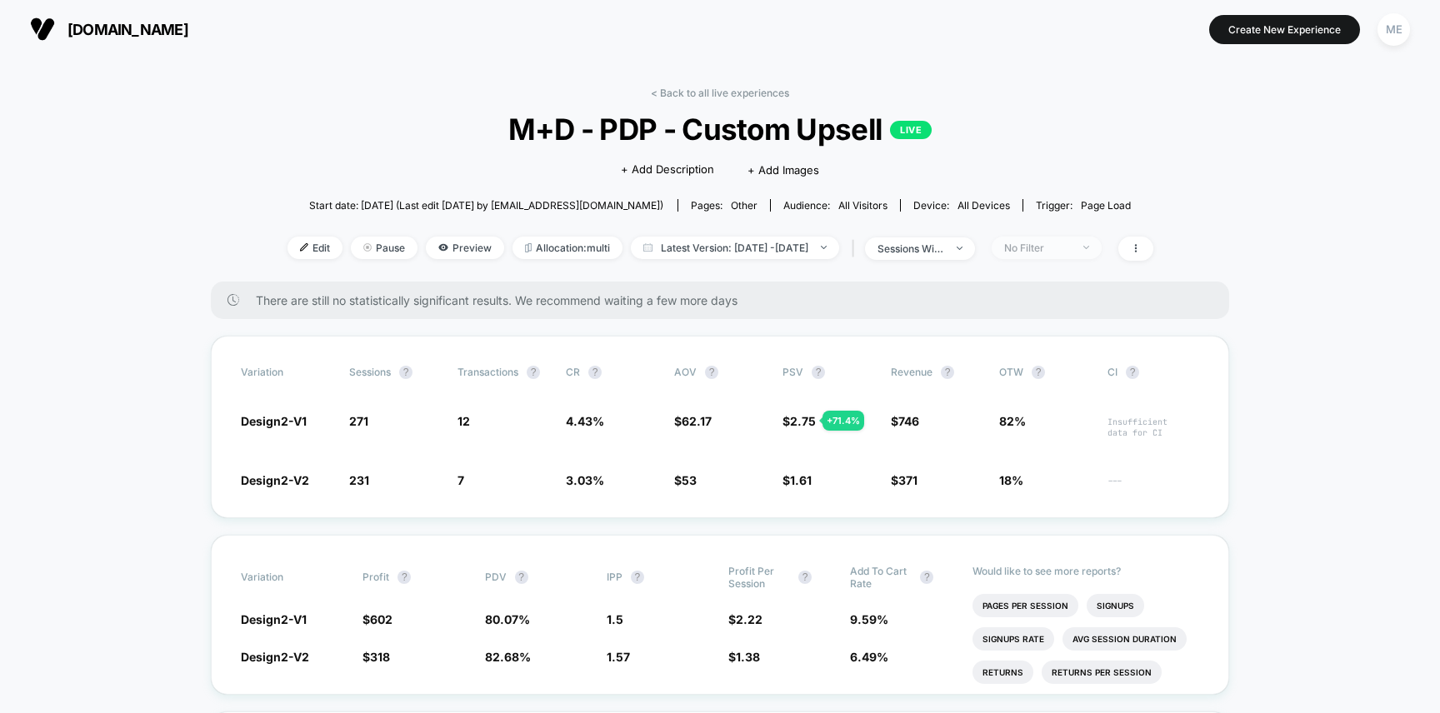
click at [1102, 247] on span "No Filter" at bounding box center [1047, 248] width 110 height 22
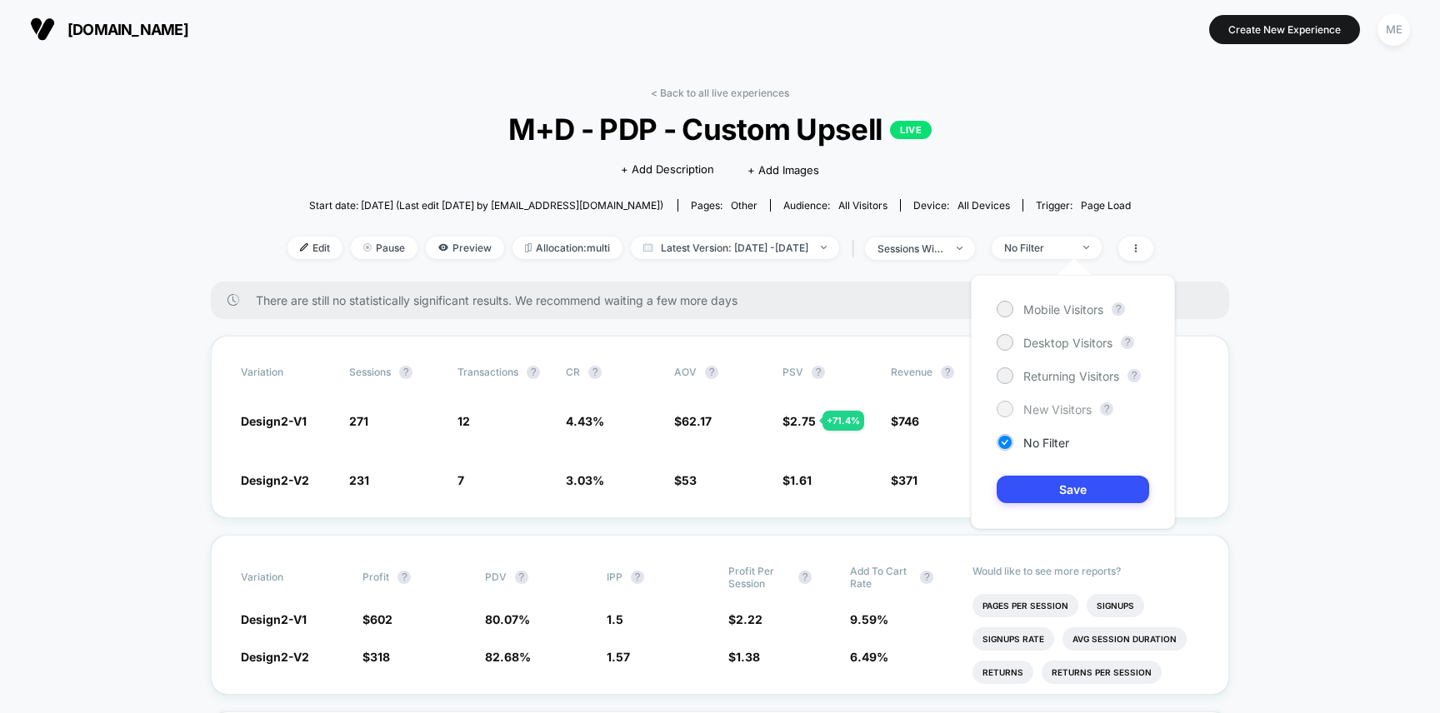
click at [1059, 407] on span "New Visitors" at bounding box center [1057, 409] width 68 height 14
click at [1062, 487] on button "Save" at bounding box center [1073, 489] width 152 height 27
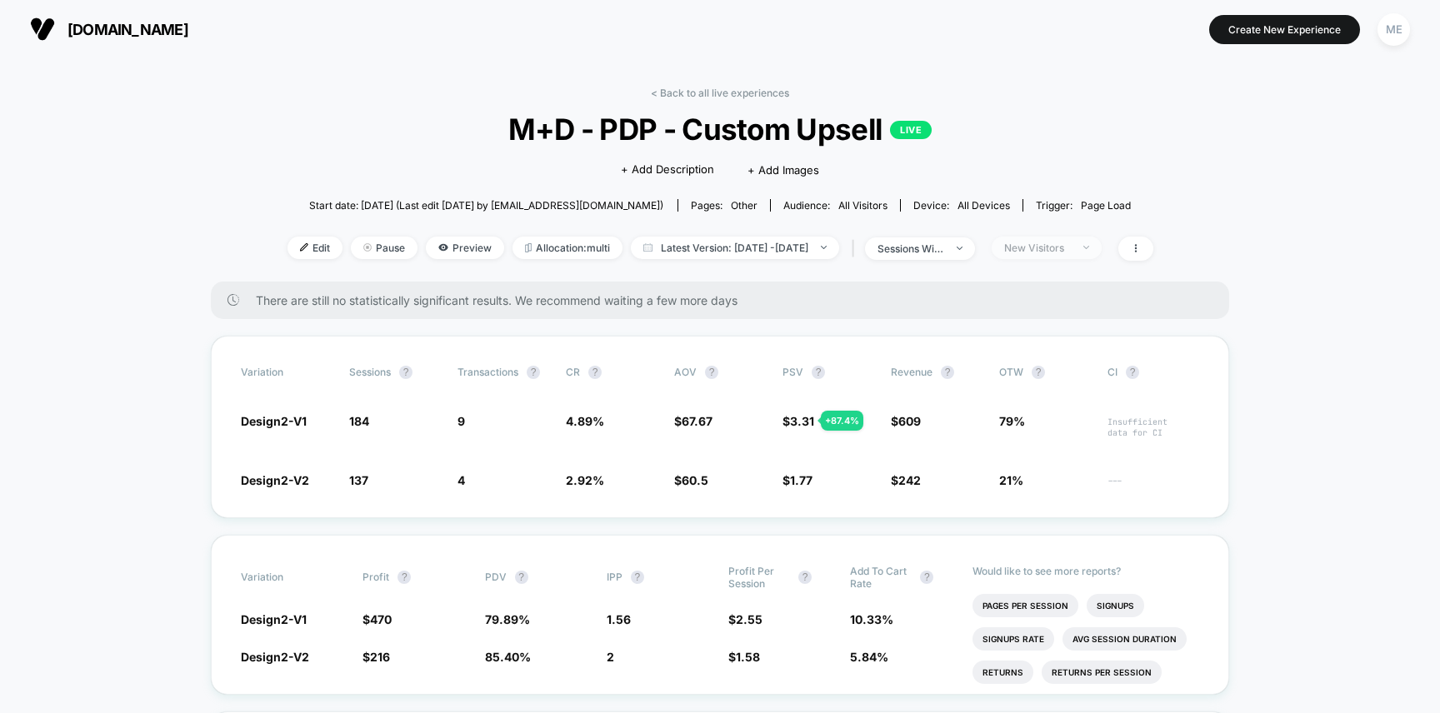
click at [1071, 250] on div "New Visitors" at bounding box center [1037, 248] width 67 height 12
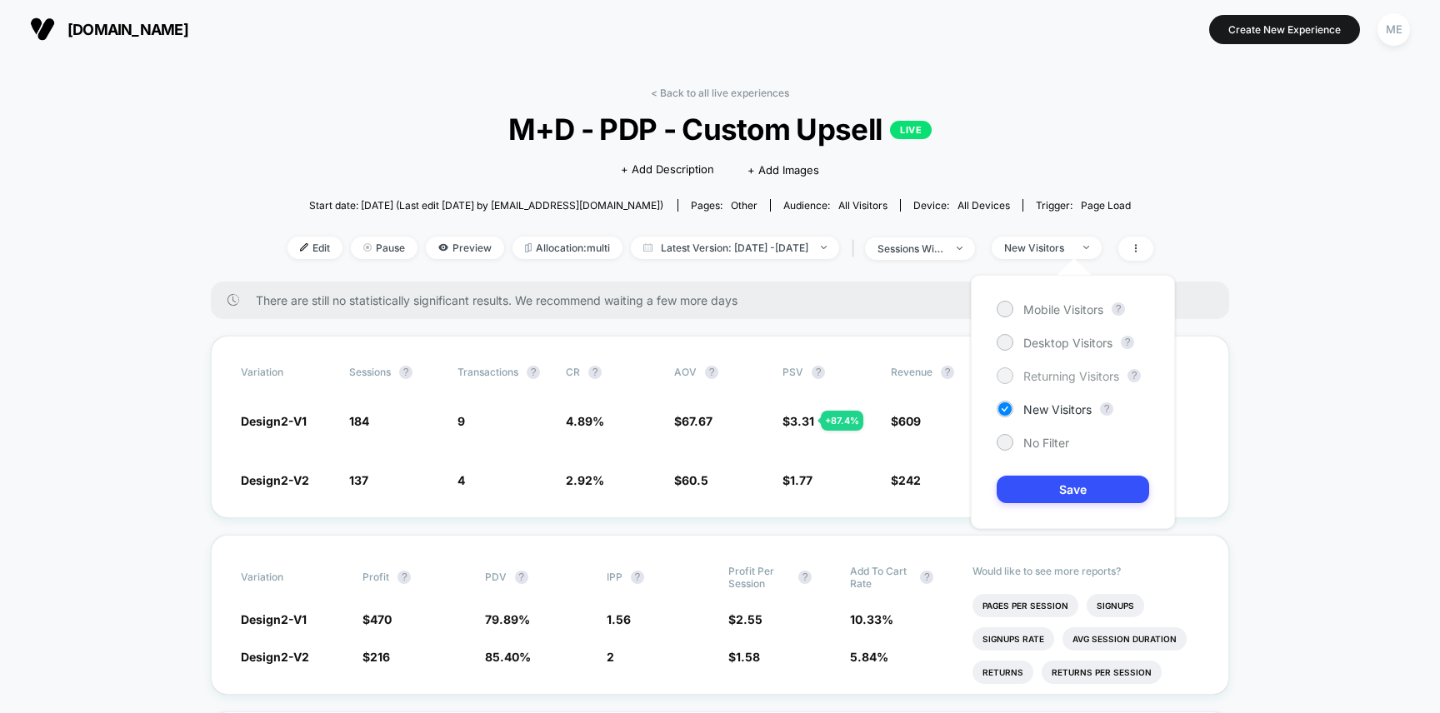
click at [1057, 367] on div "Returning Visitors" at bounding box center [1058, 375] width 122 height 17
click at [1060, 500] on button "Save" at bounding box center [1073, 489] width 152 height 27
